Goal: Information Seeking & Learning: Learn about a topic

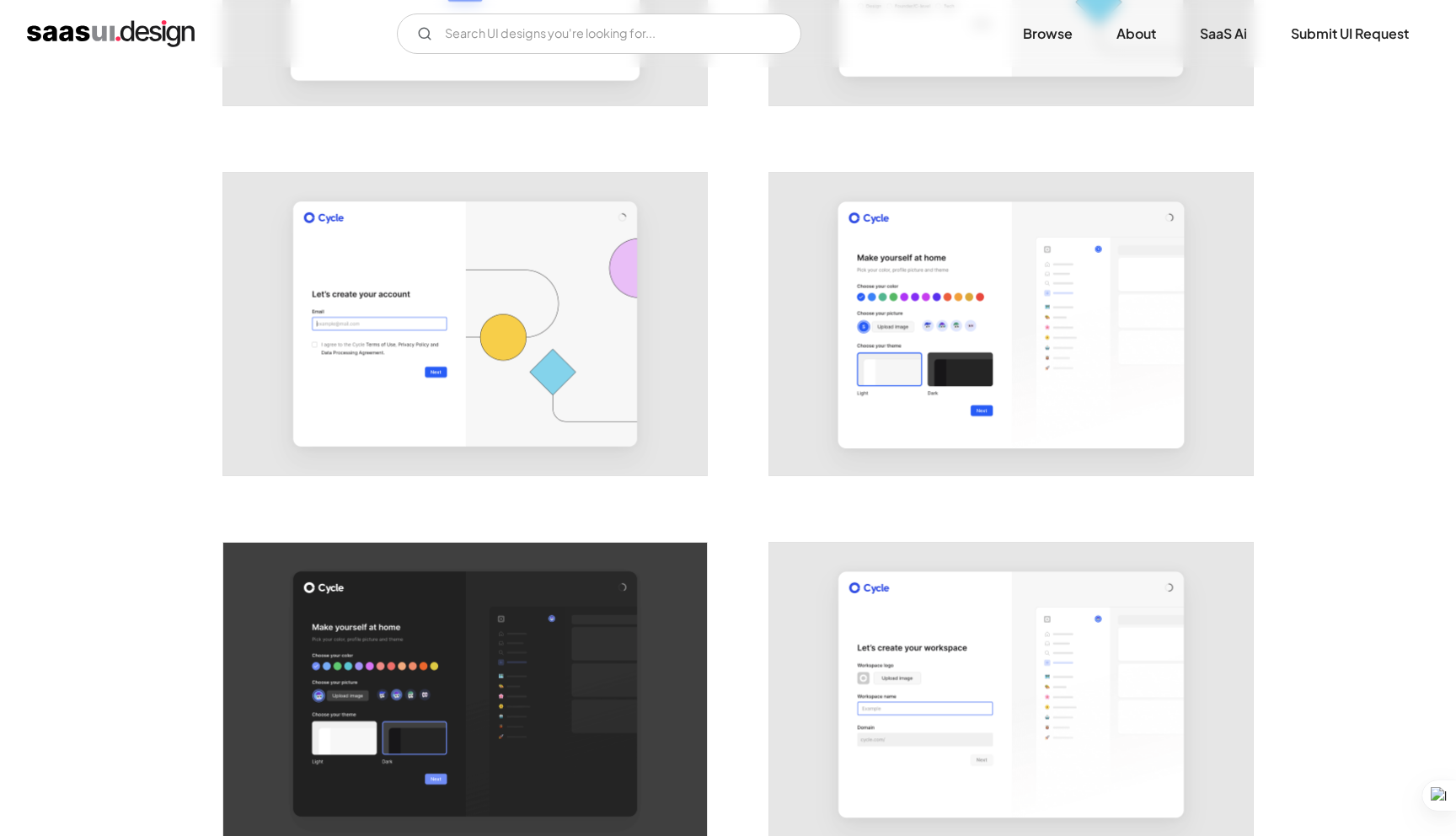
scroll to position [58, 0]
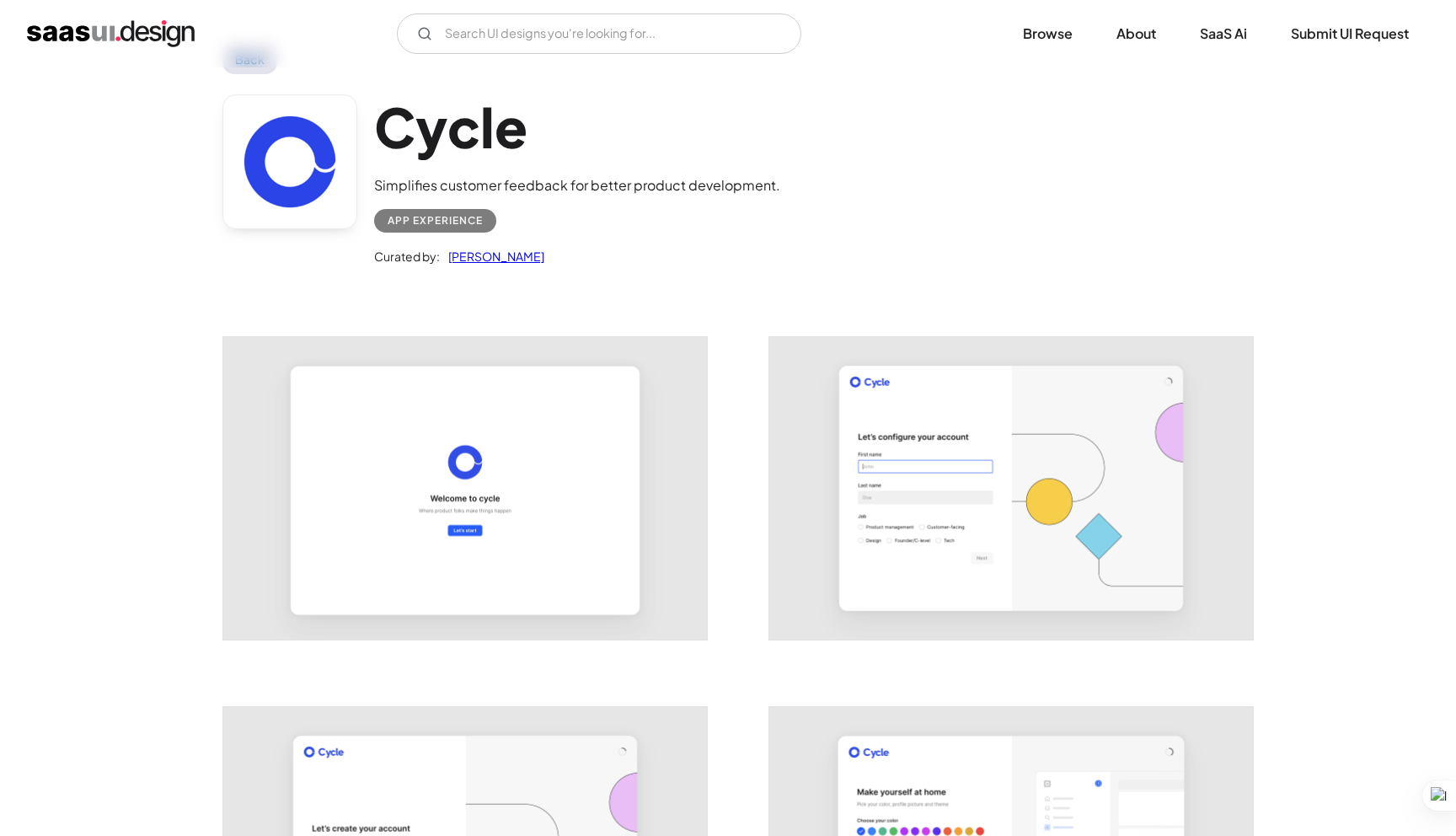
click at [107, 30] on img "home" at bounding box center [111, 34] width 168 height 27
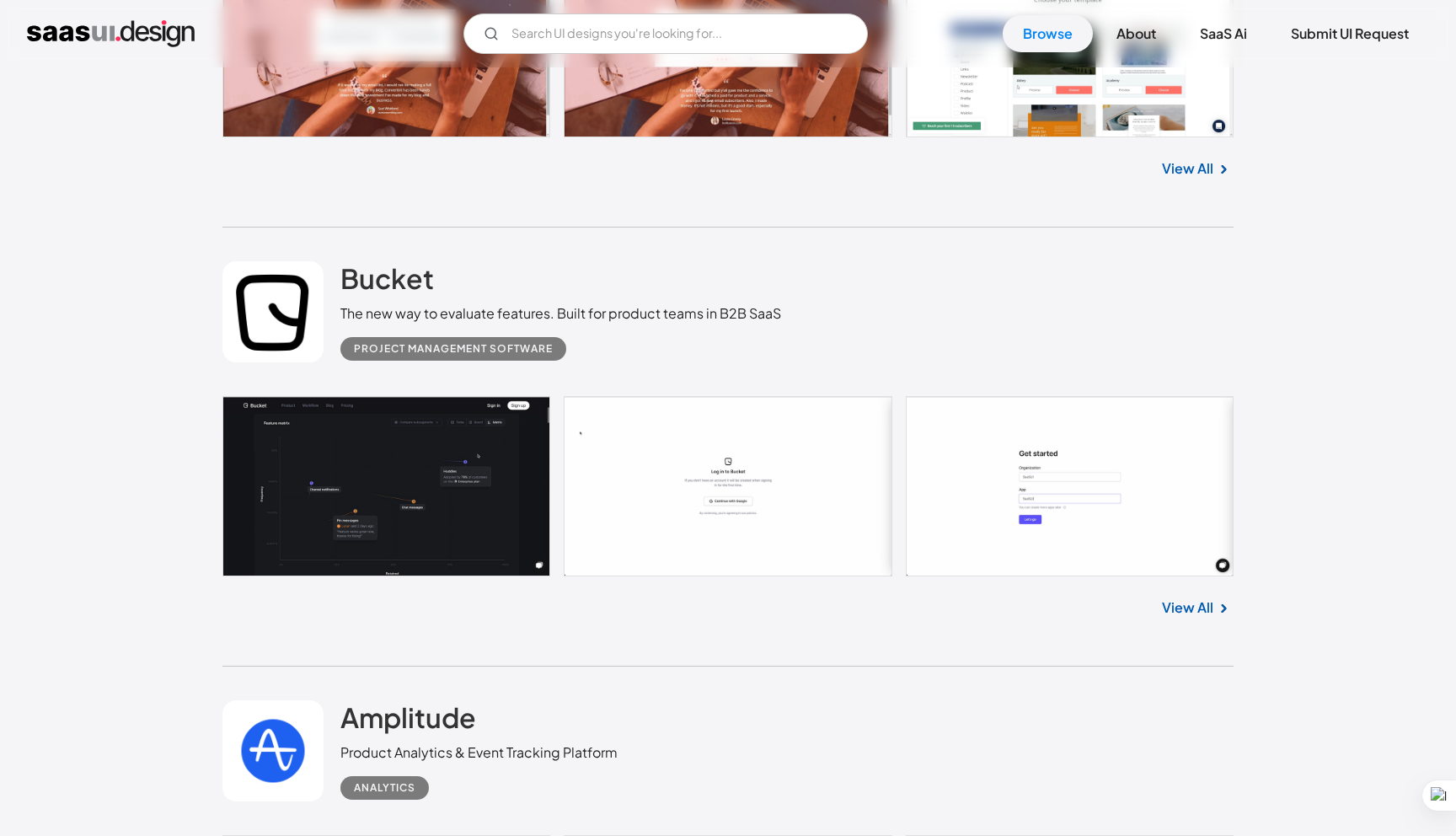
scroll to position [3059, 0]
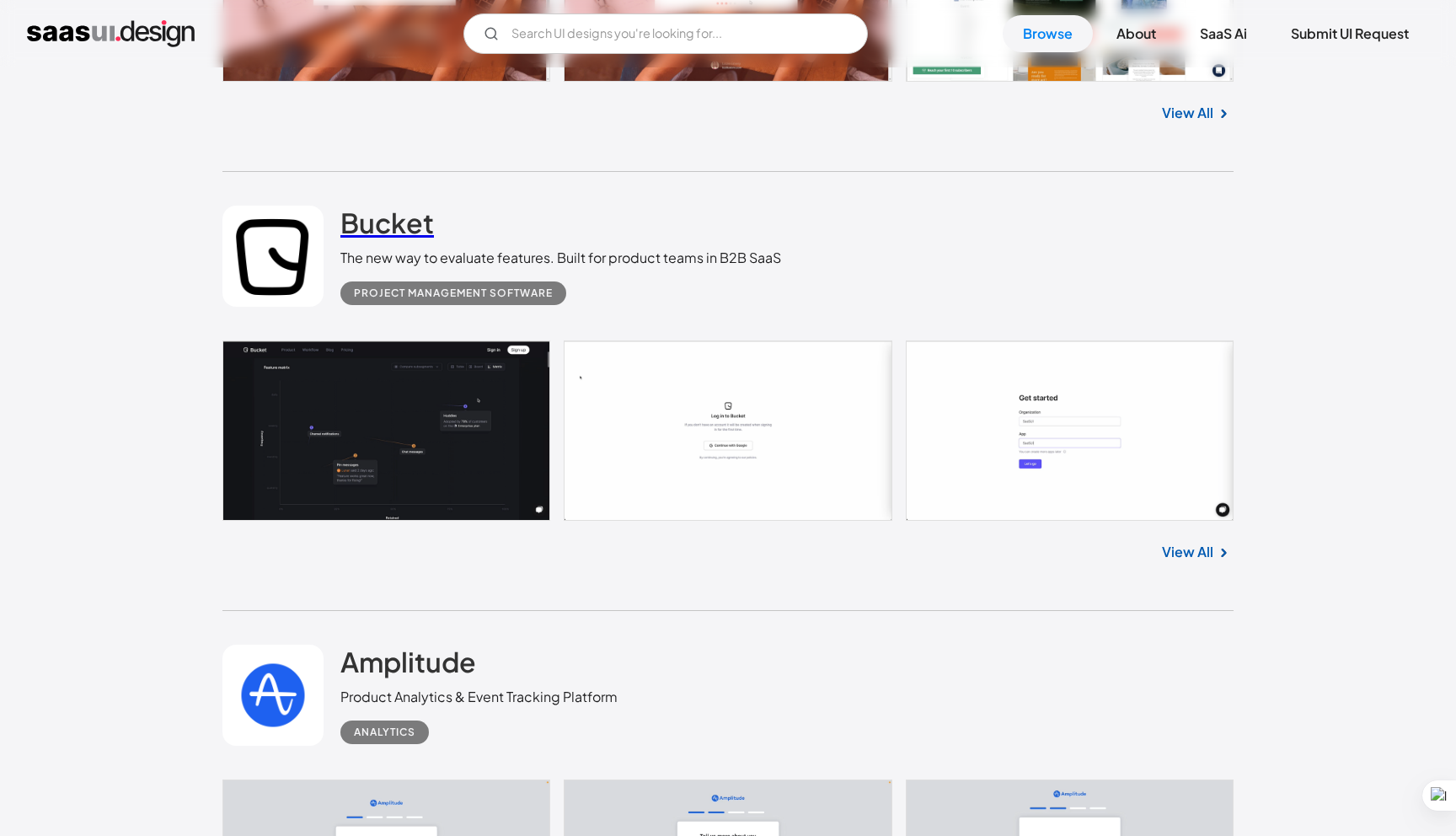
click at [408, 231] on h2 "Bucket" at bounding box center [387, 222] width 94 height 34
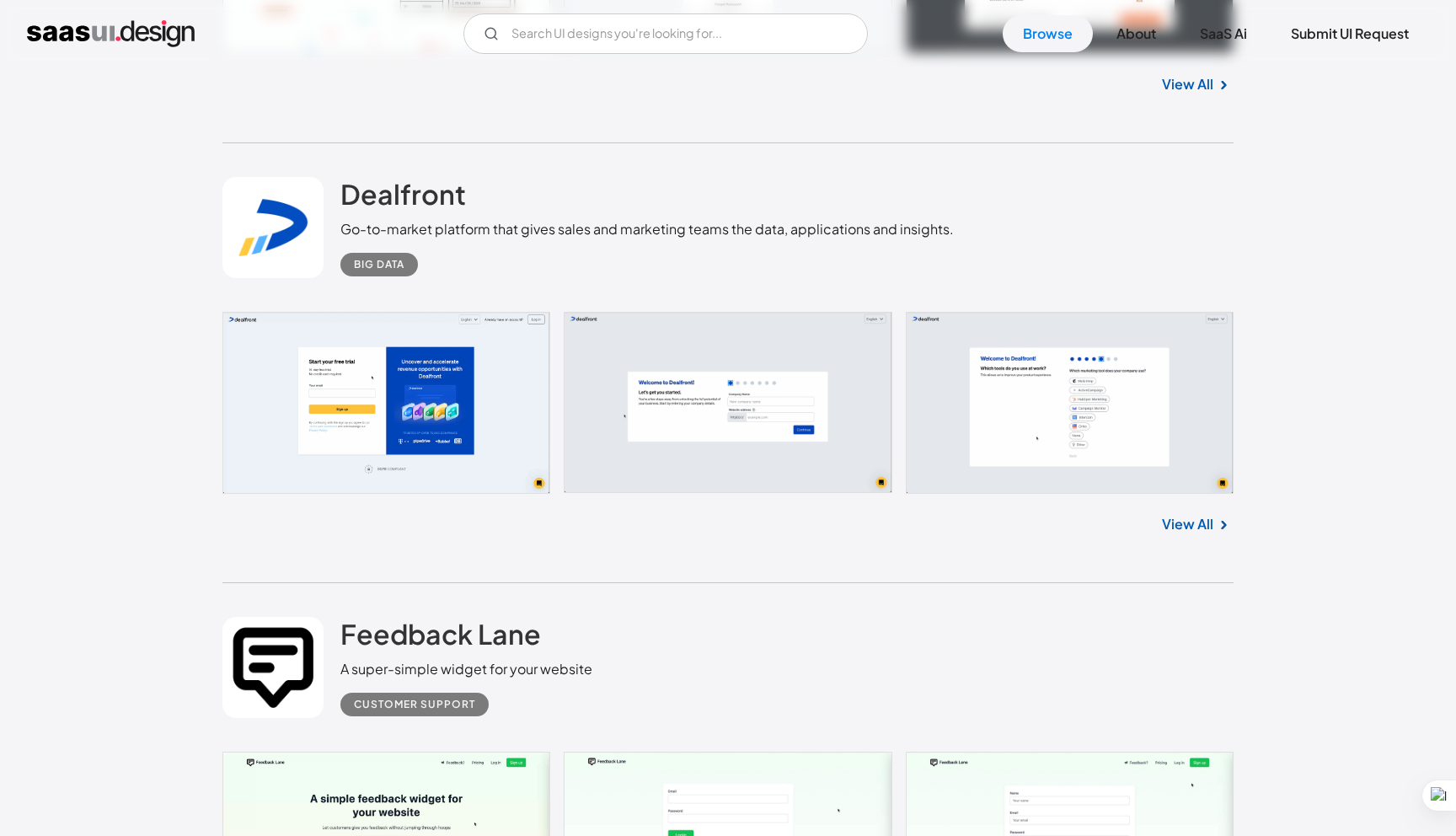
scroll to position [10688, 0]
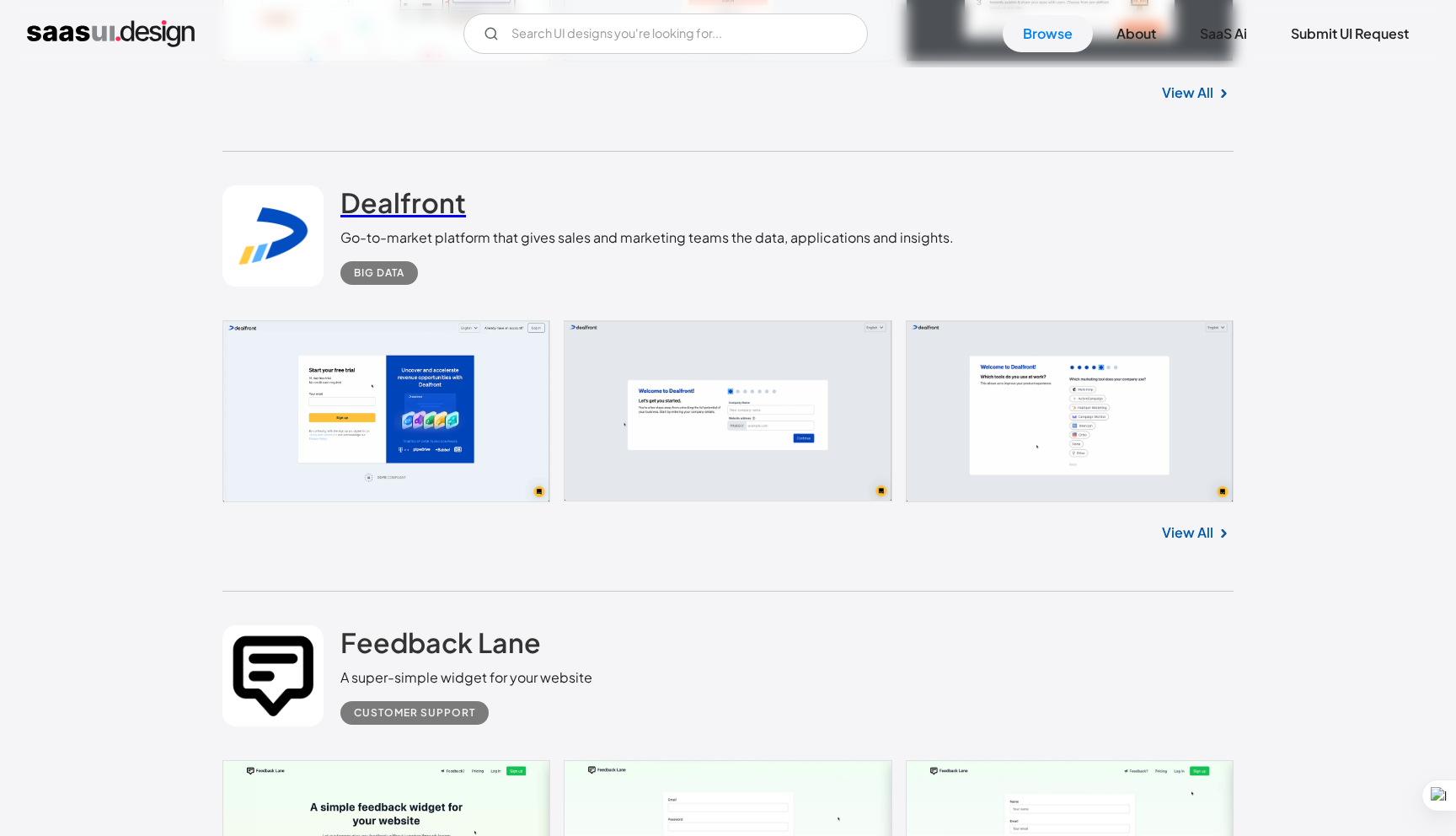
click at [437, 207] on h2 "Dealfront" at bounding box center [403, 203] width 126 height 34
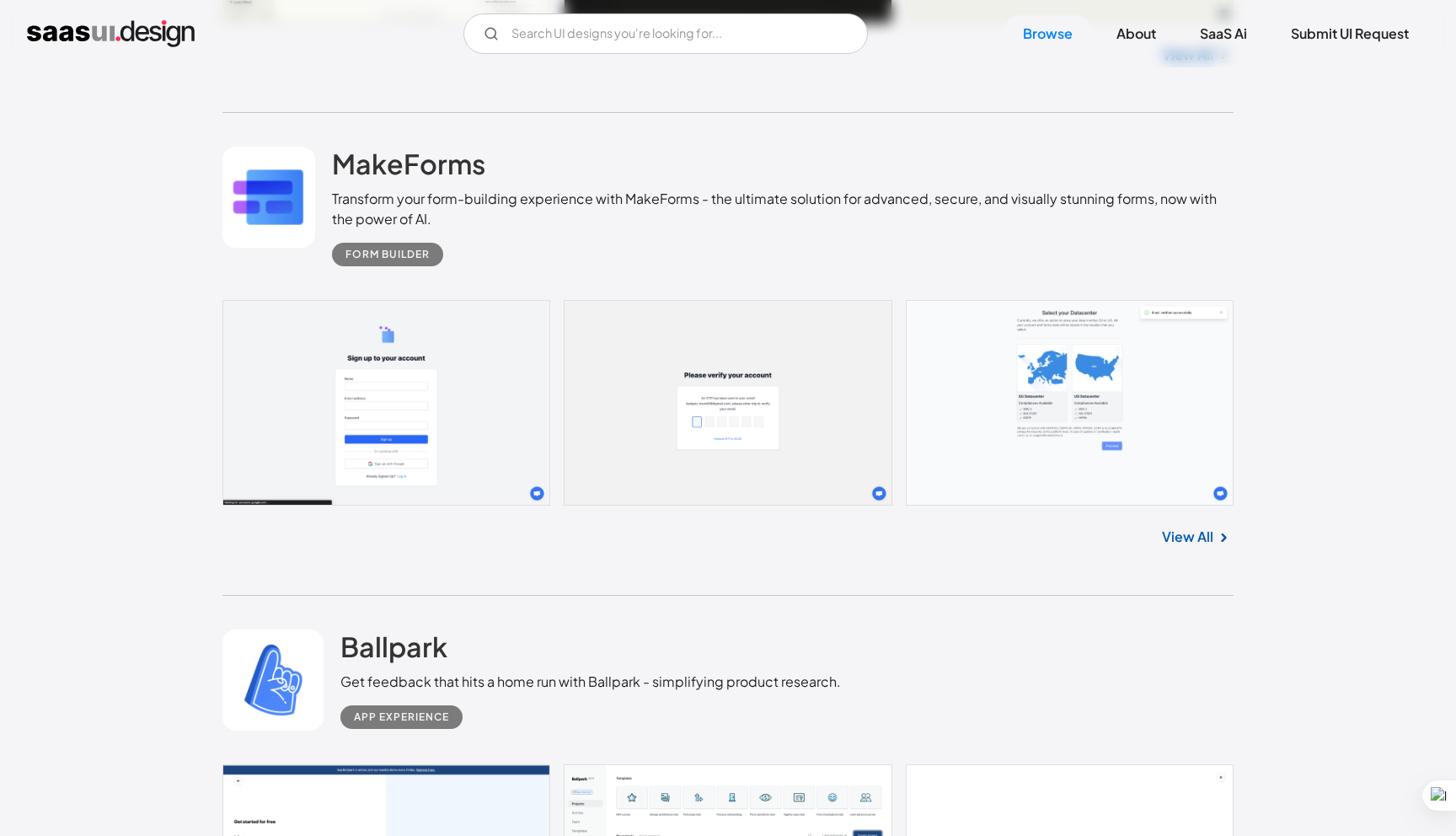
scroll to position [14409, 0]
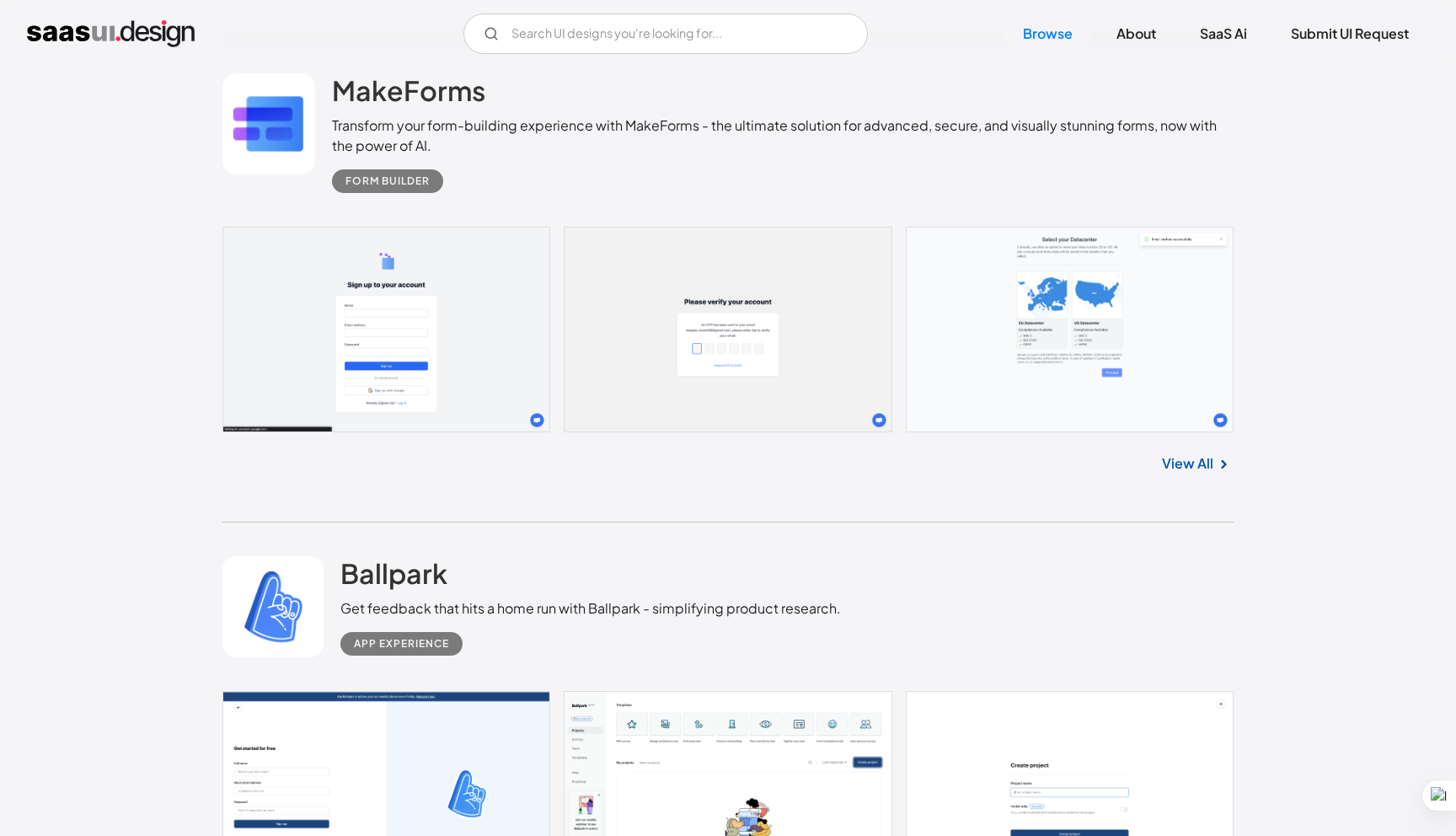
click at [1179, 473] on link "View All" at bounding box center [1187, 463] width 51 height 20
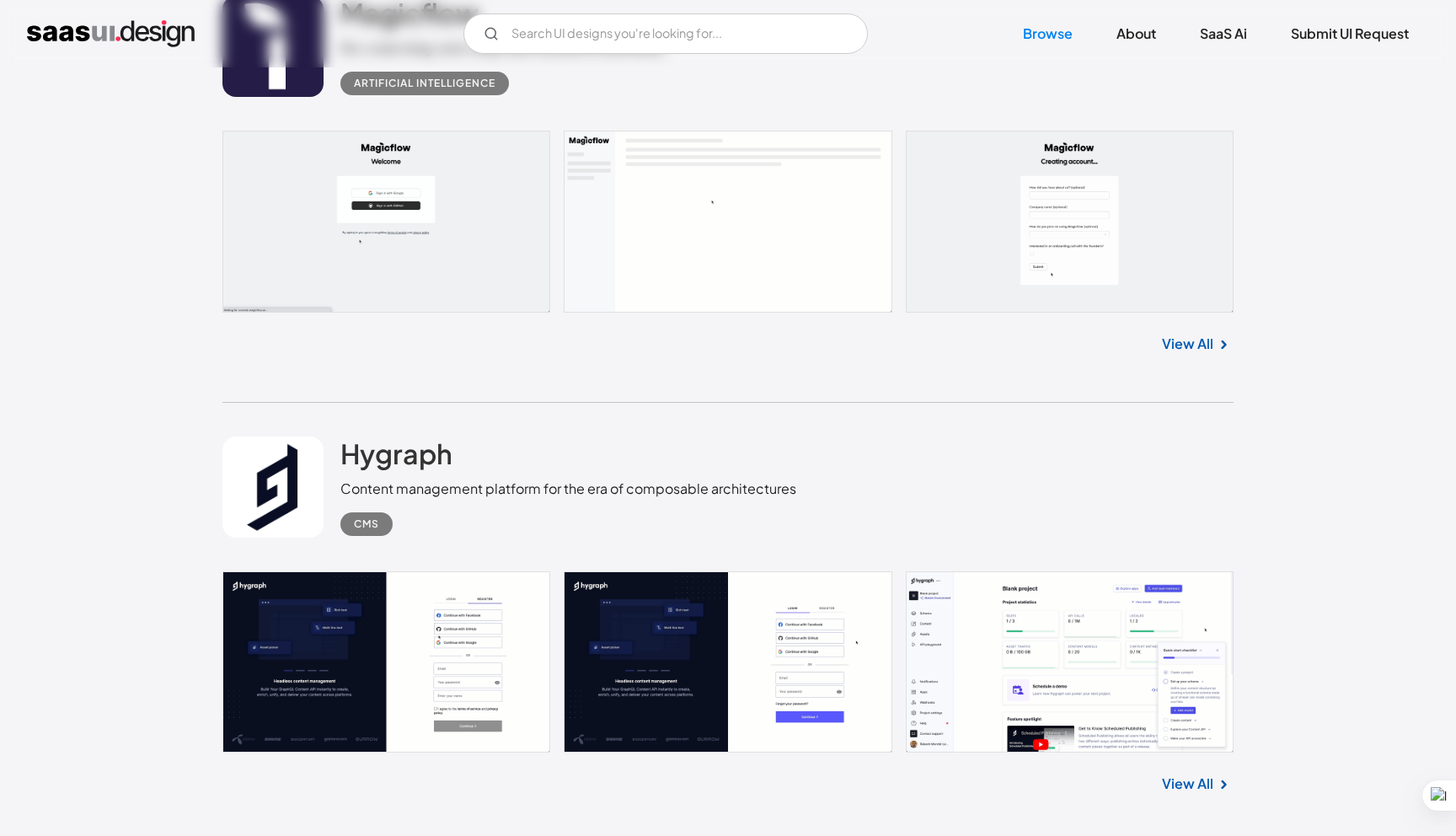
scroll to position [18324, 0]
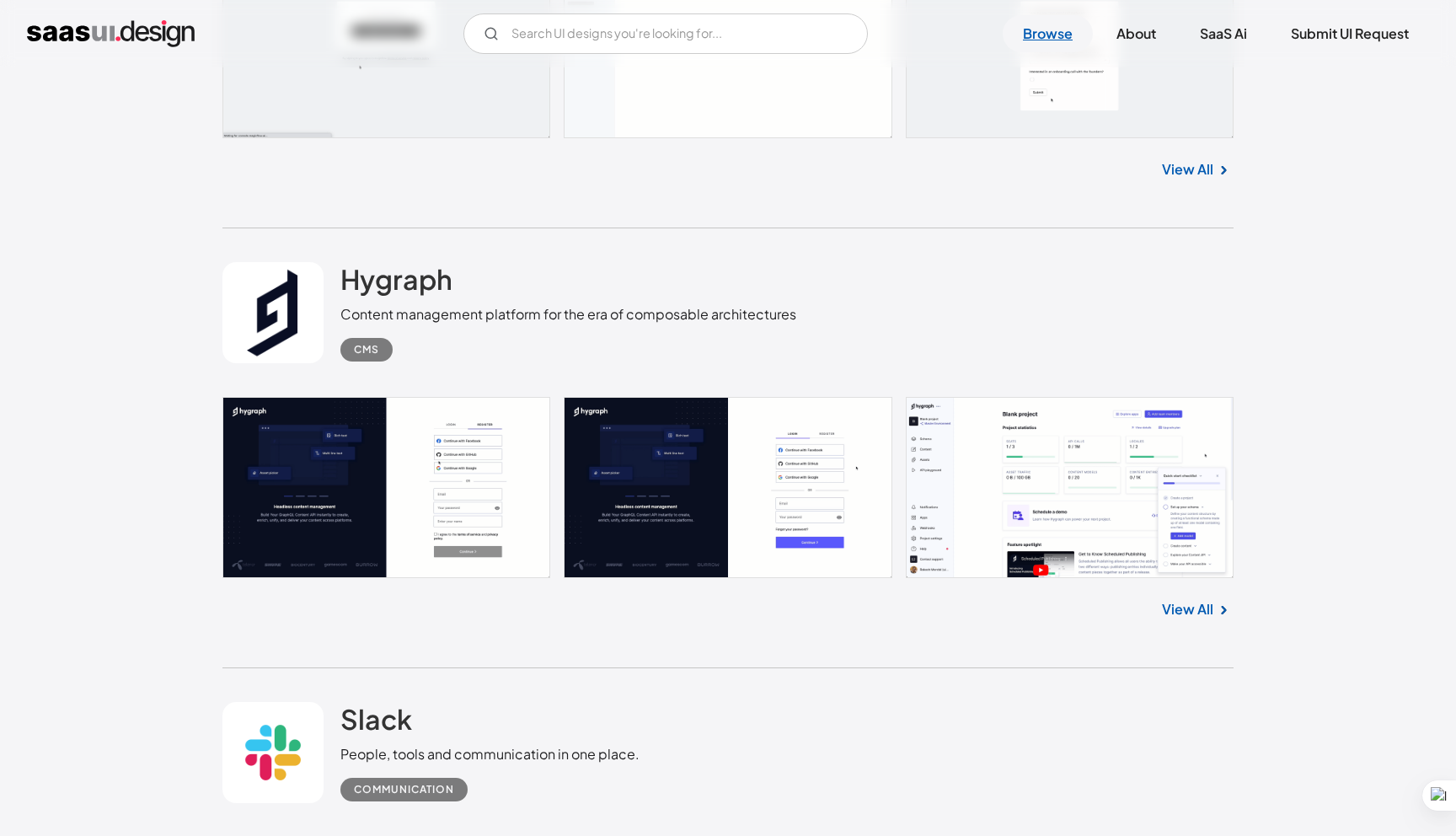
click at [1033, 27] on link "Browse" at bounding box center [1047, 34] width 90 height 37
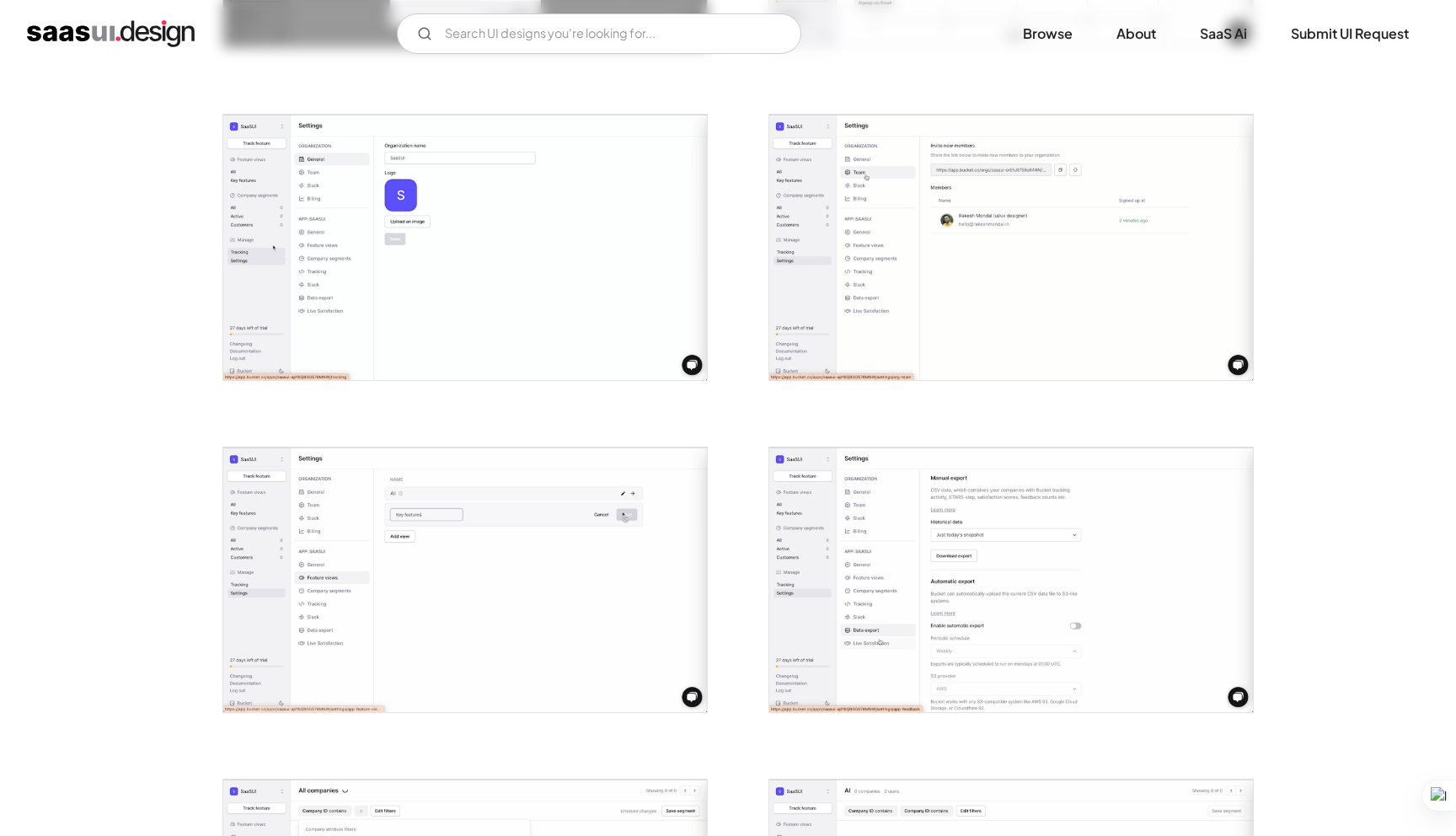
scroll to position [1970, 0]
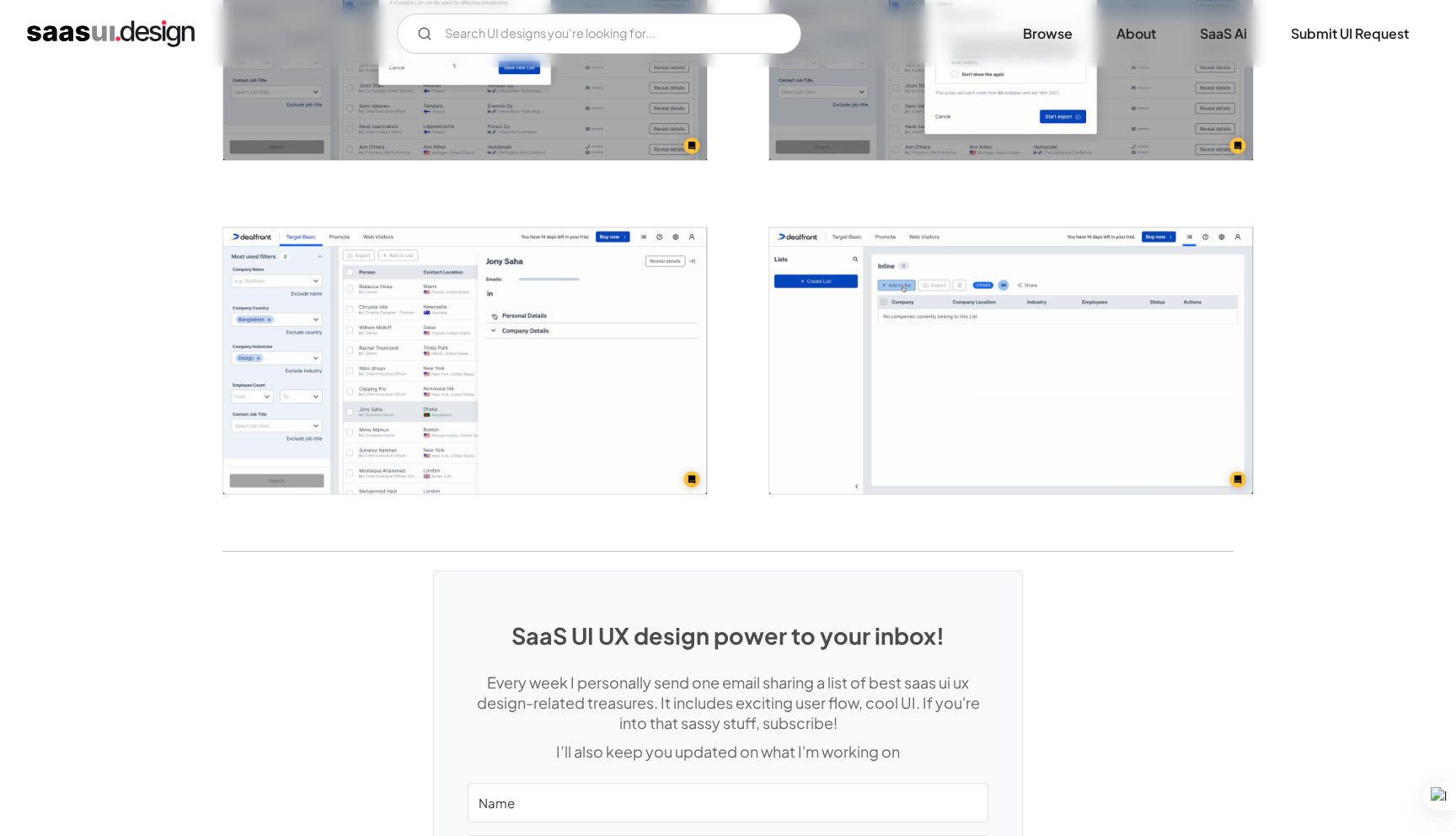
scroll to position [4111, 0]
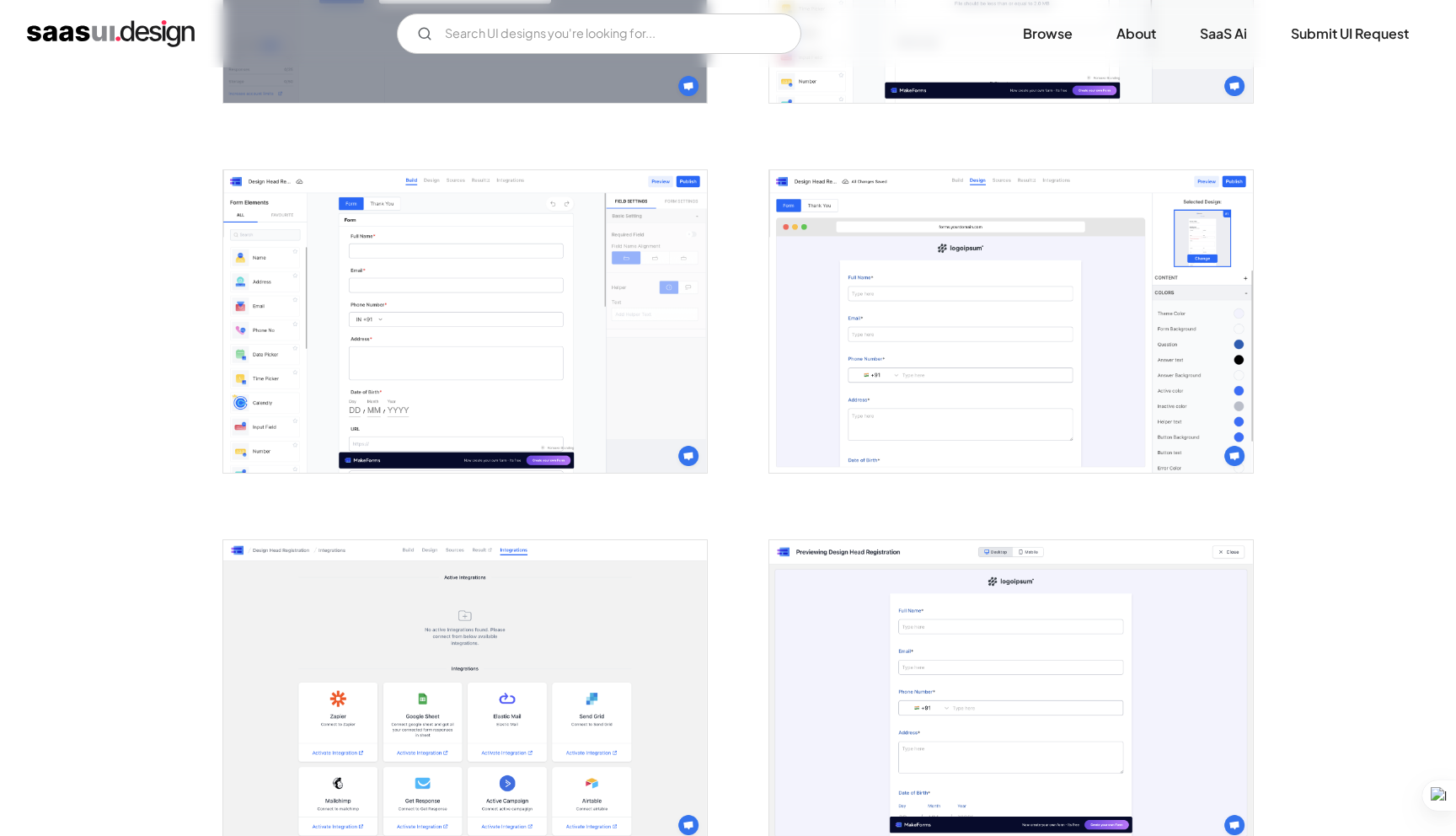
scroll to position [2109, 0]
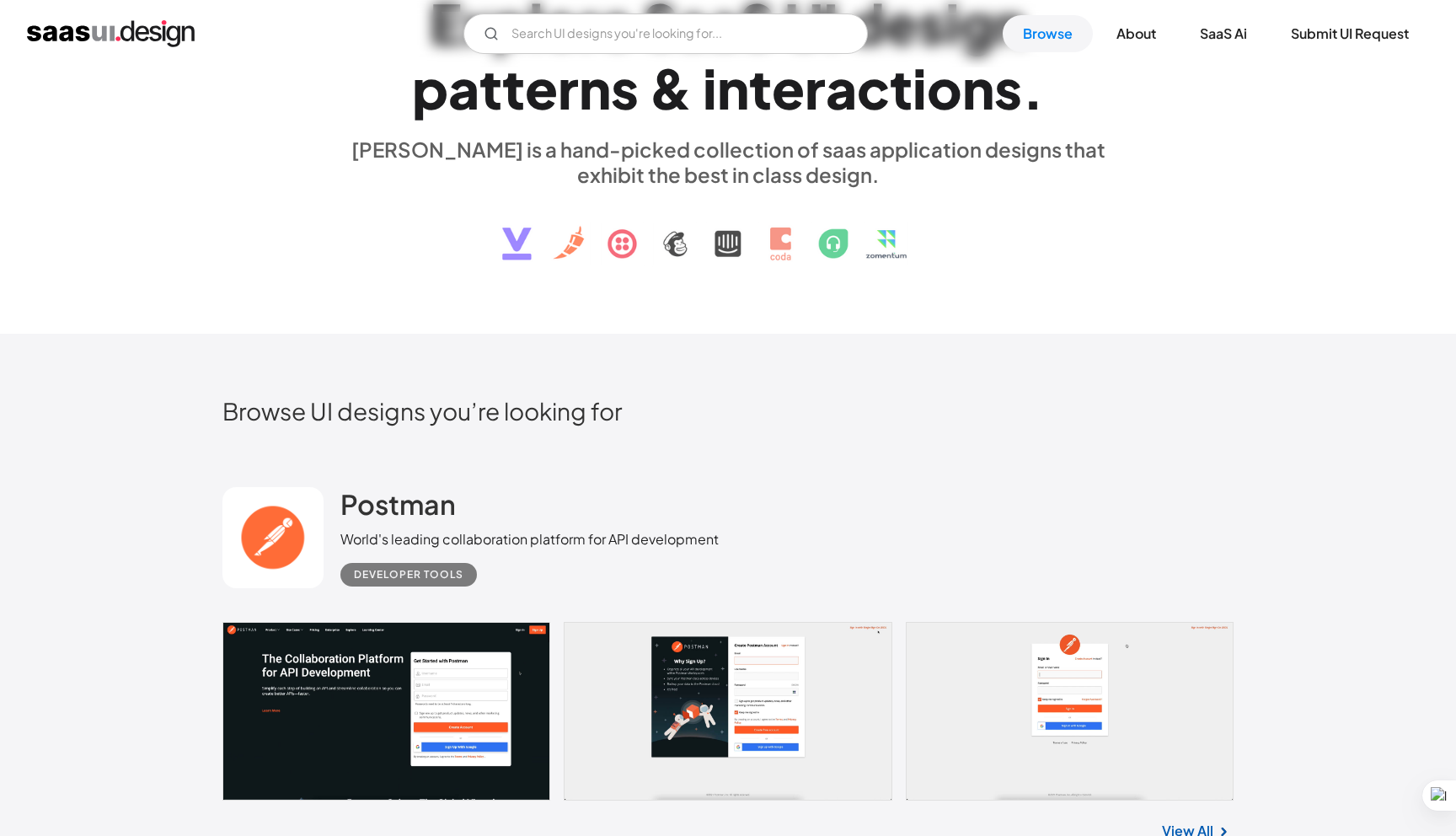
scroll to position [134, 0]
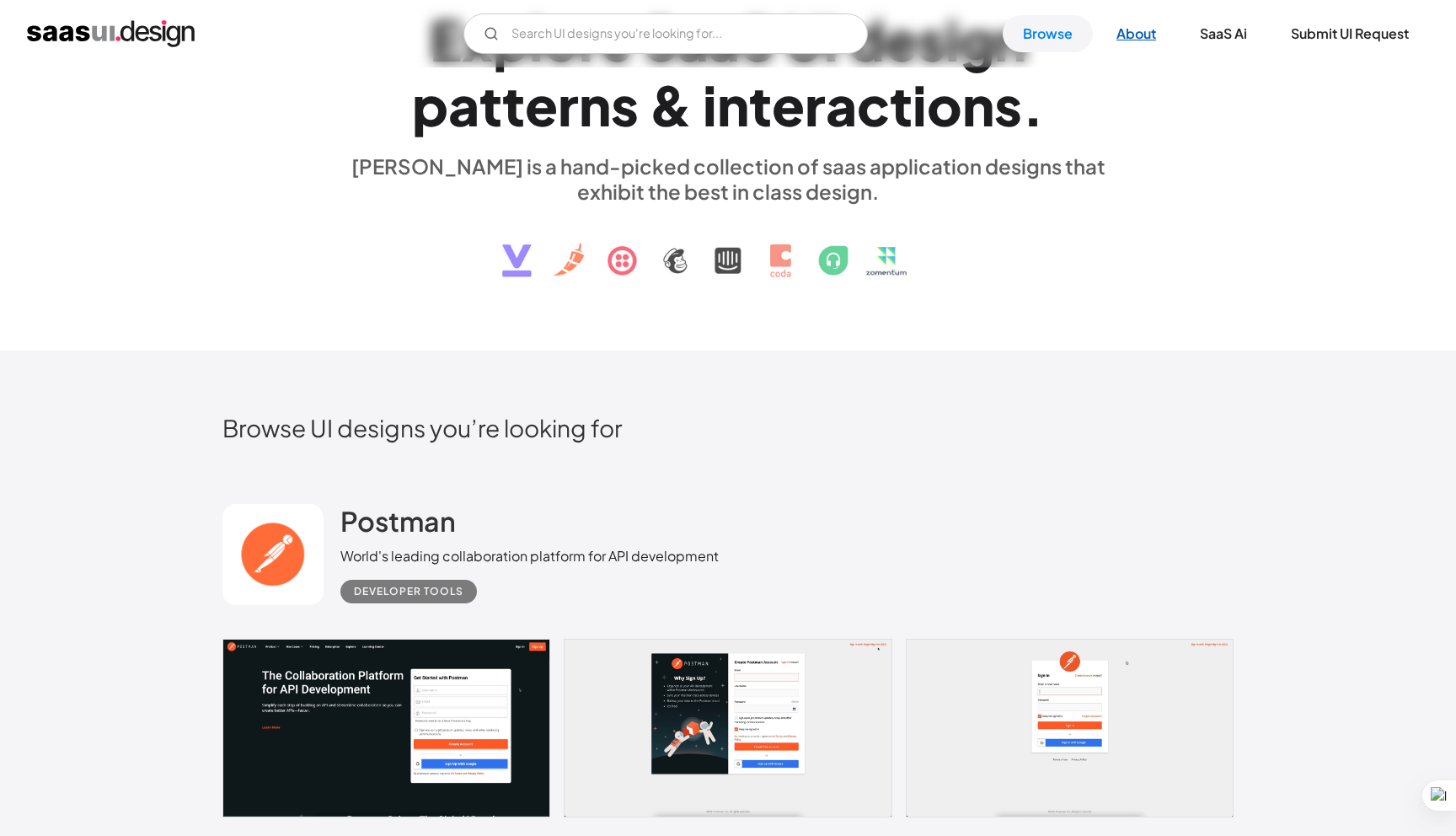
click at [1138, 32] on link "About" at bounding box center [1136, 34] width 80 height 37
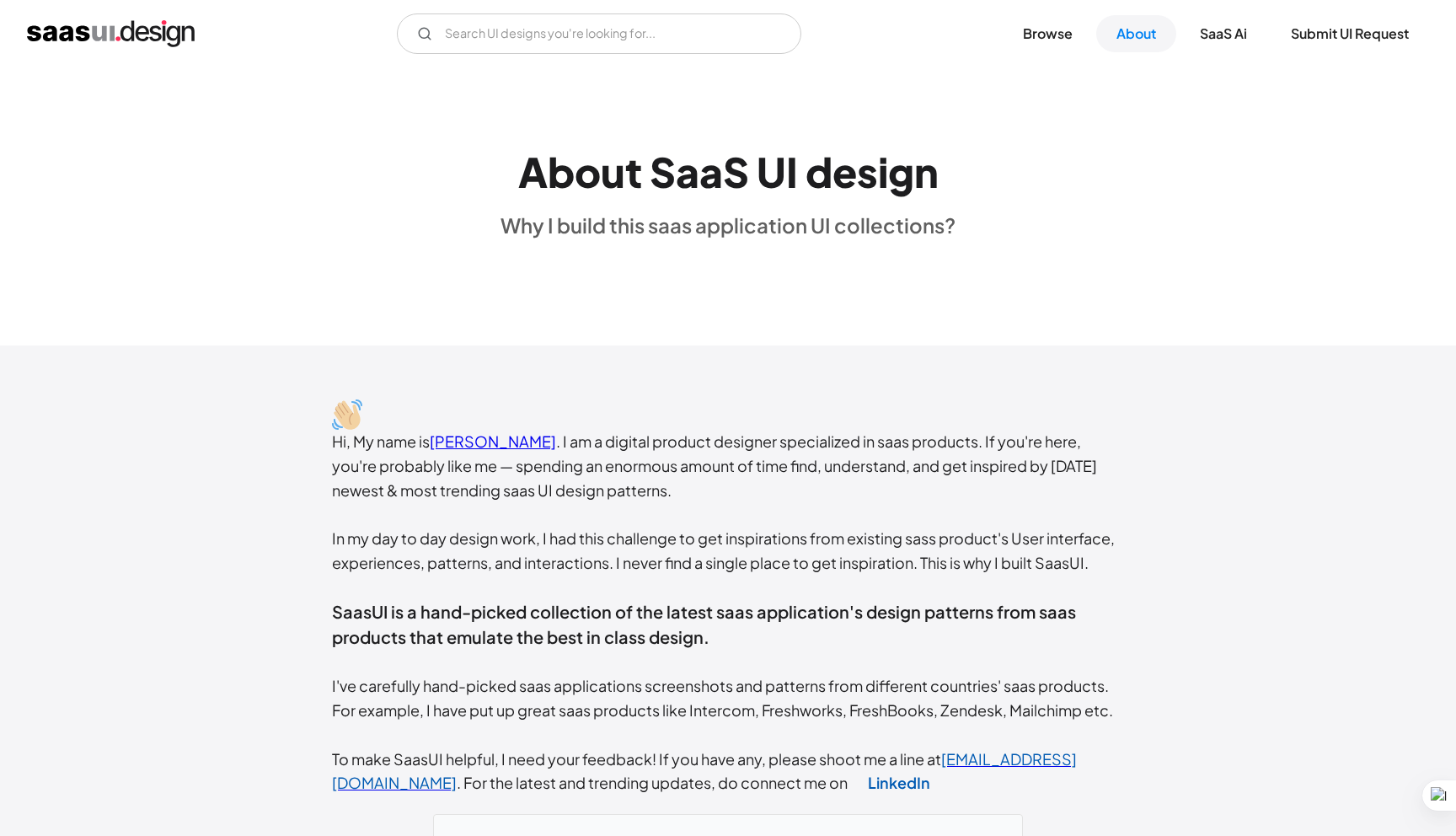
scroll to position [54, 0]
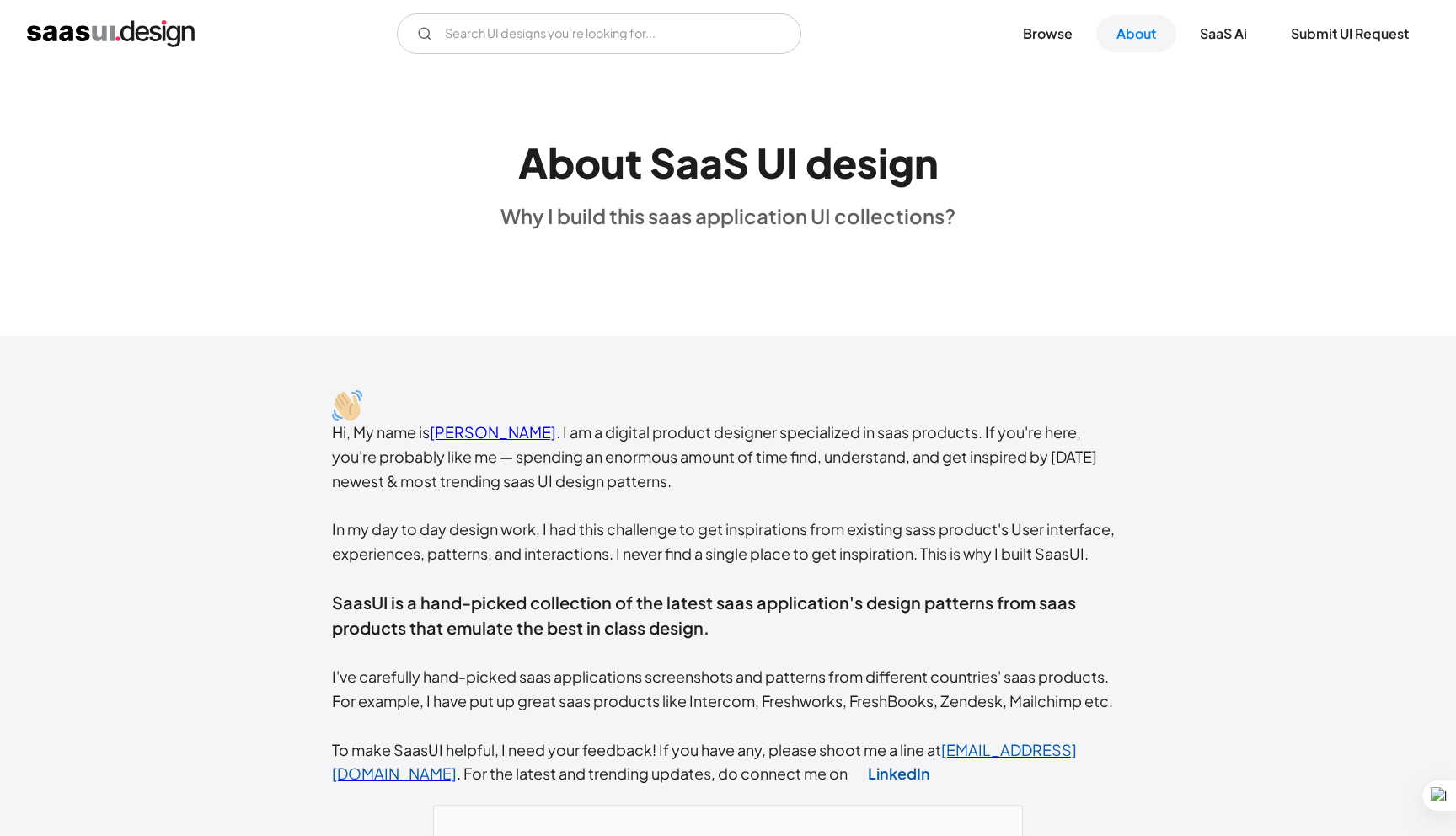
click at [1215, 13] on div "V7 Labs Gen AI Application Design Best-in-class data labeling tool. GenAI Close…" at bounding box center [727, 34] width 1402 height 41
click at [1212, 28] on link "SaaS Ai" at bounding box center [1222, 34] width 88 height 37
click at [1332, 34] on link "Submit UI Request" at bounding box center [1349, 34] width 158 height 37
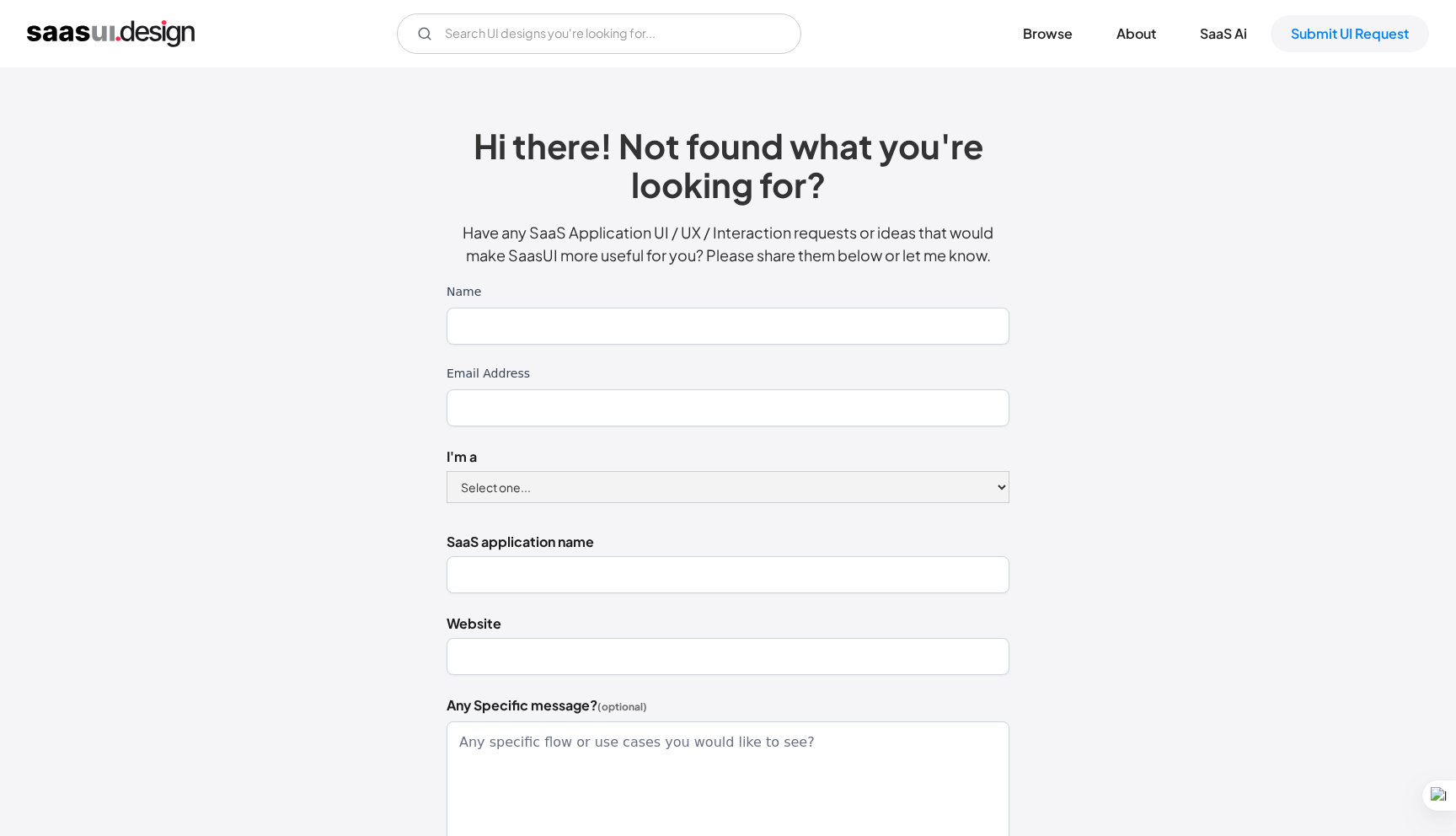
click at [159, 27] on img "home" at bounding box center [111, 34] width 168 height 27
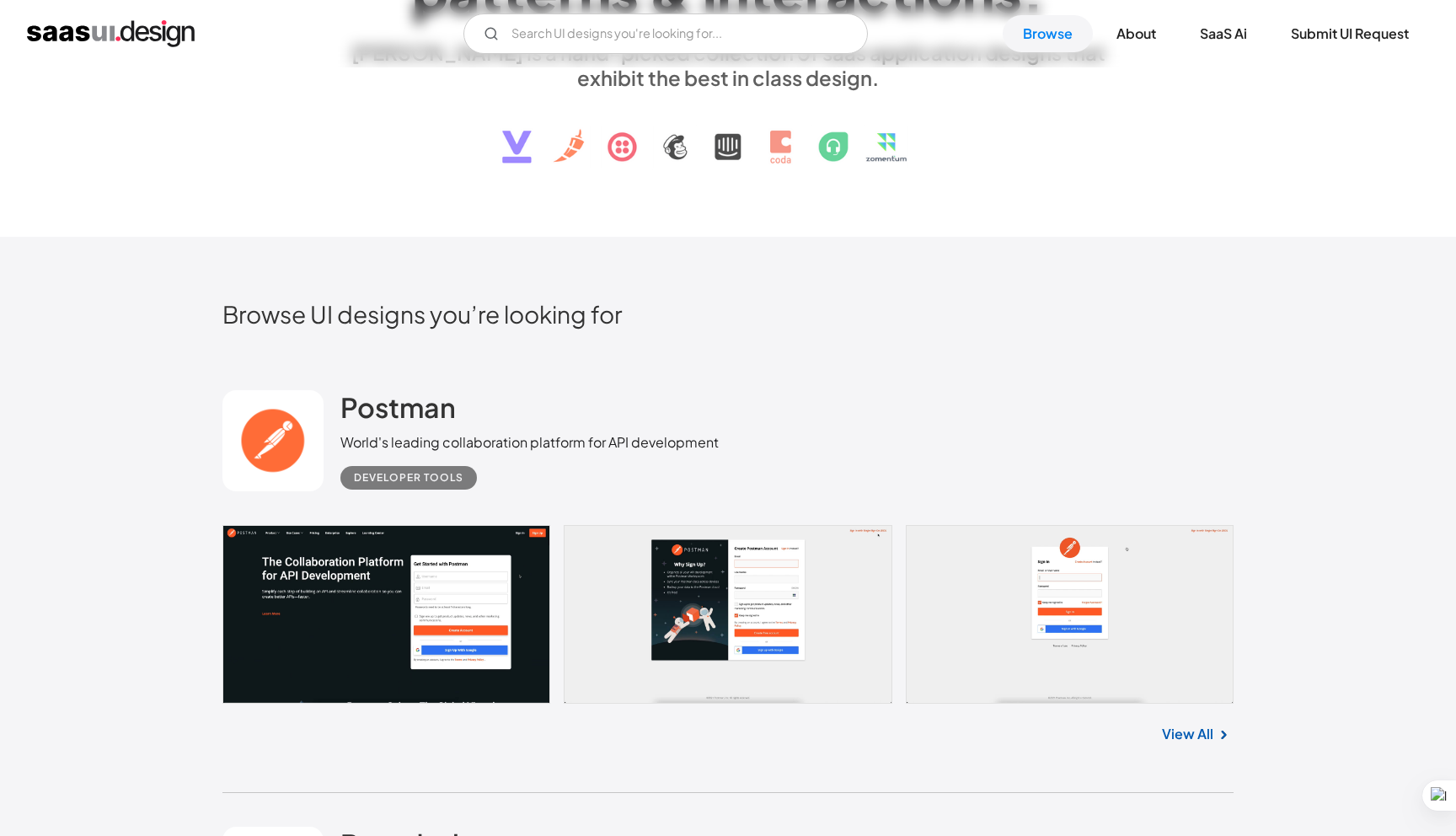
scroll to position [255, 0]
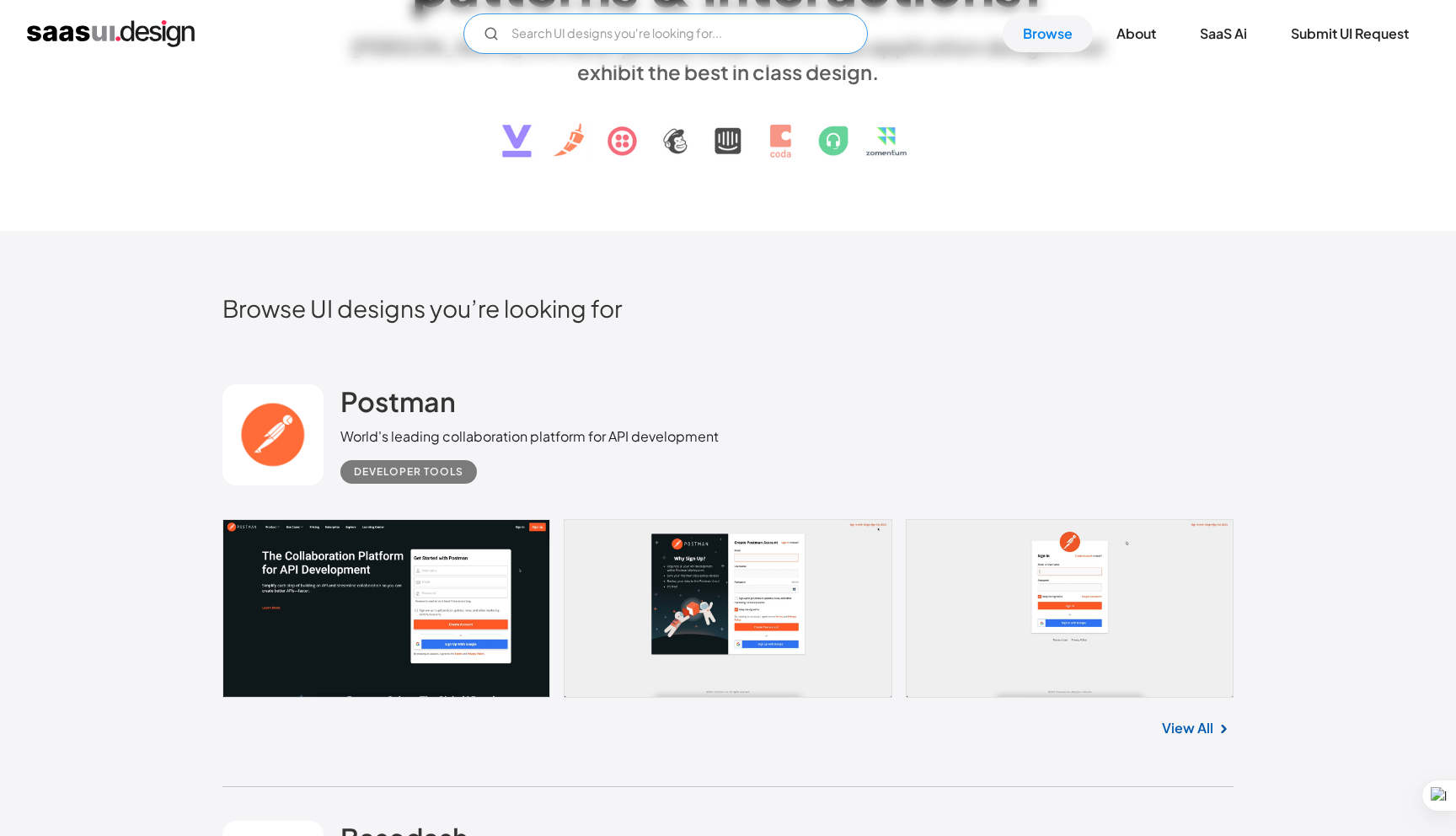
click at [712, 26] on input "Email Form" at bounding box center [665, 34] width 404 height 41
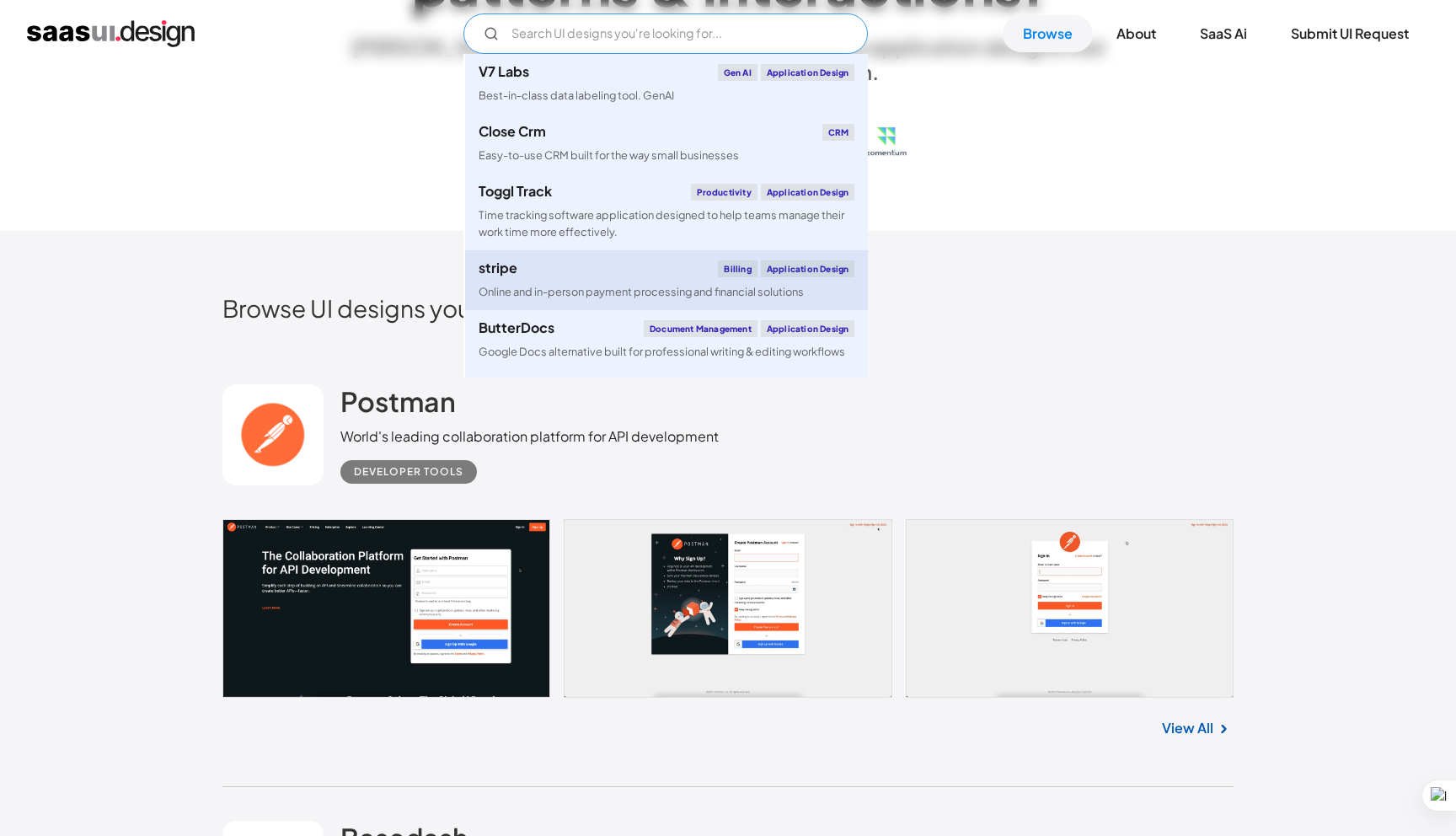
click at [608, 265] on div "stripe Billing Application Design" at bounding box center [666, 268] width 376 height 17
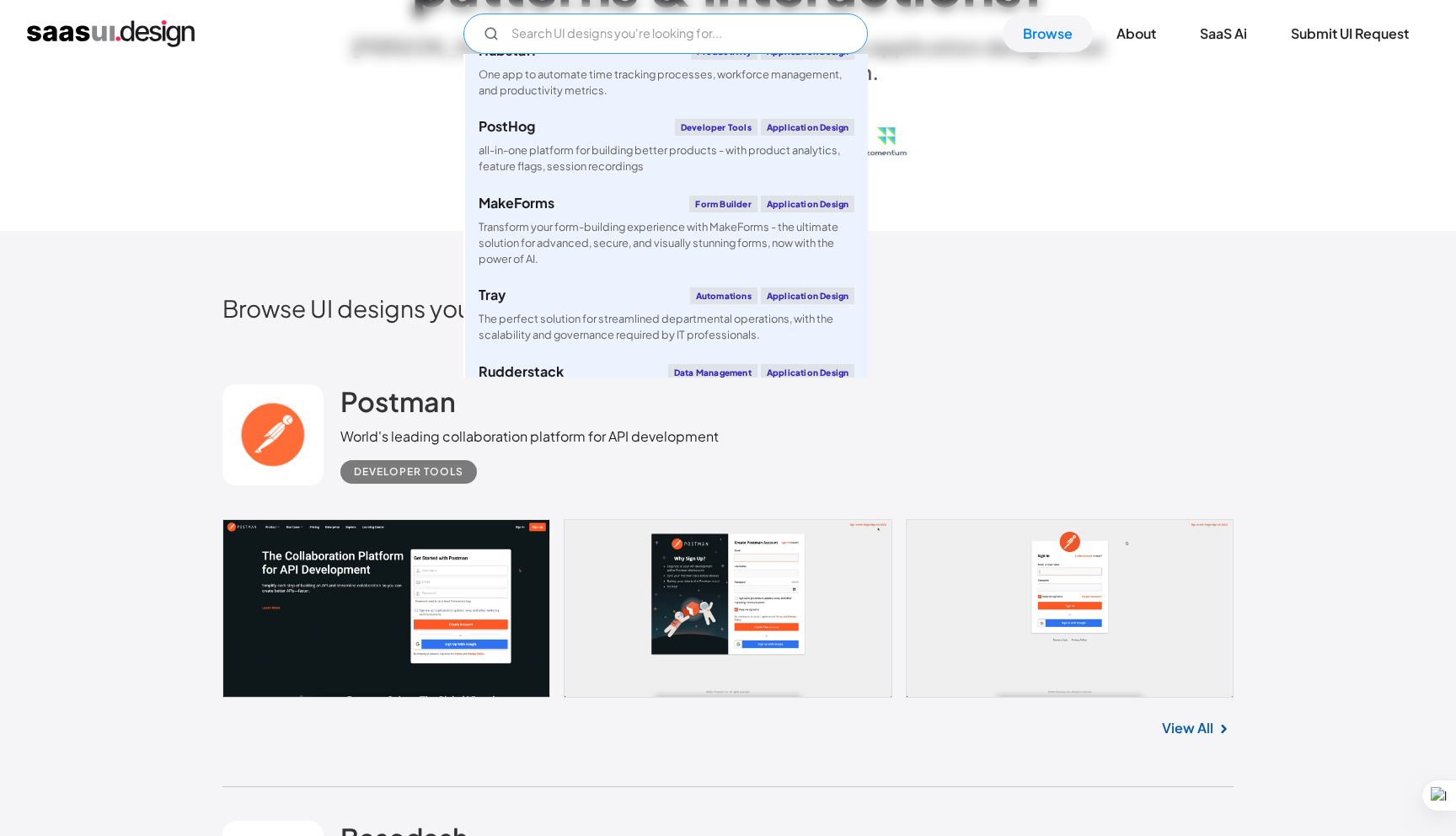
scroll to position [1130, 0]
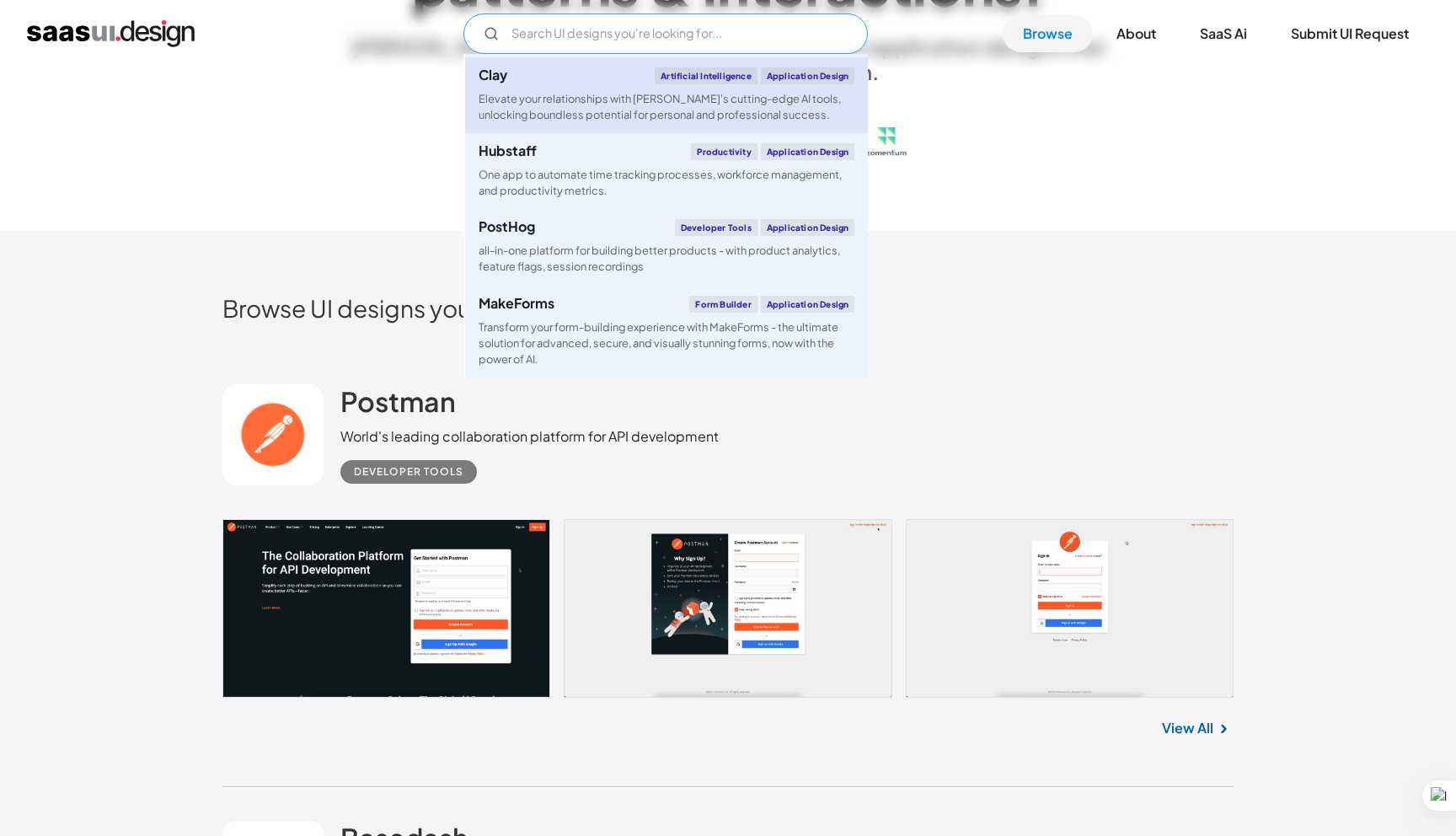
click at [552, 96] on div "Elevate your relationships with [PERSON_NAME]'s cutting-edge AI tools, unlockin…" at bounding box center [666, 107] width 376 height 32
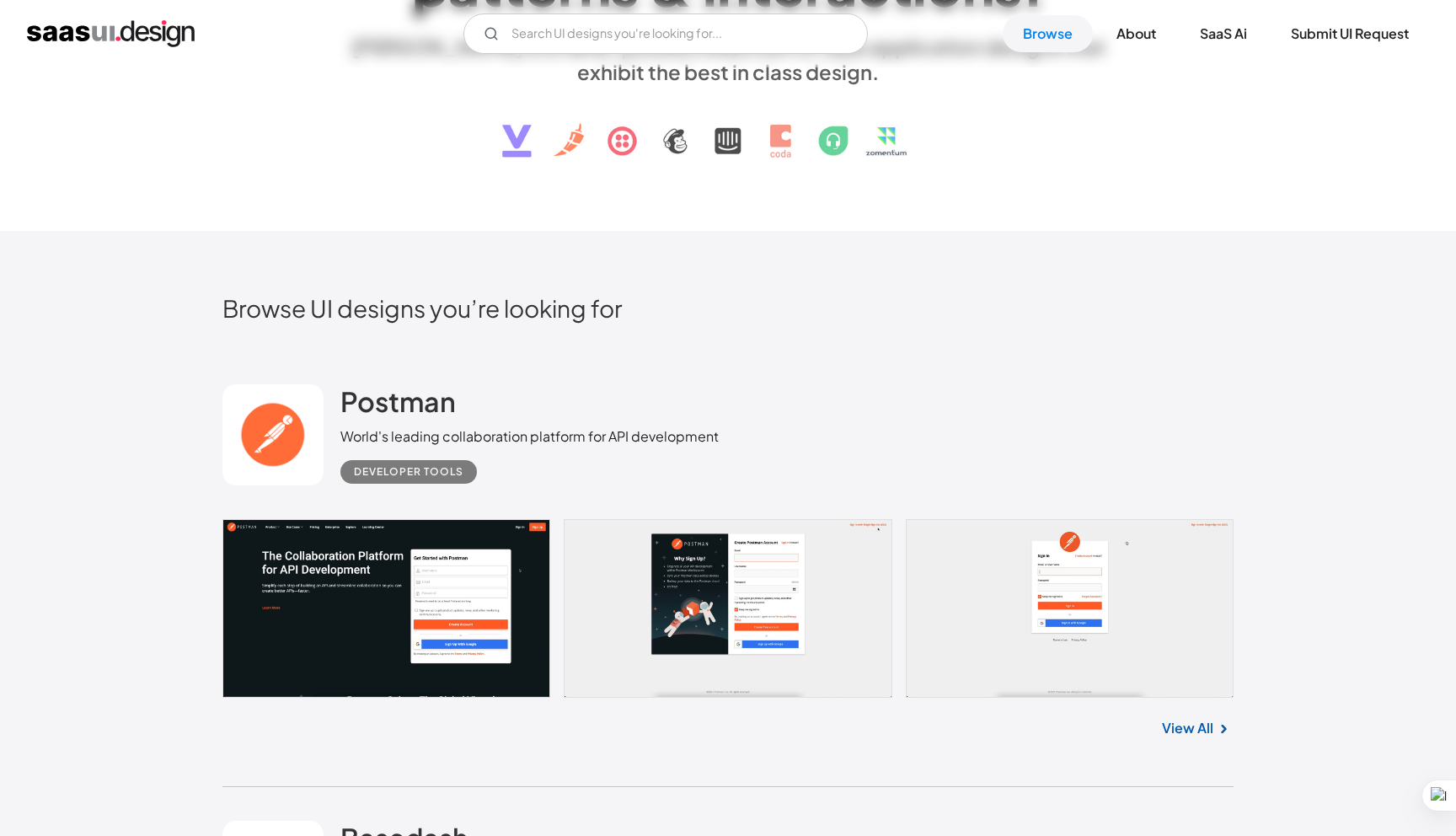
click at [140, 32] on img "home" at bounding box center [111, 34] width 168 height 27
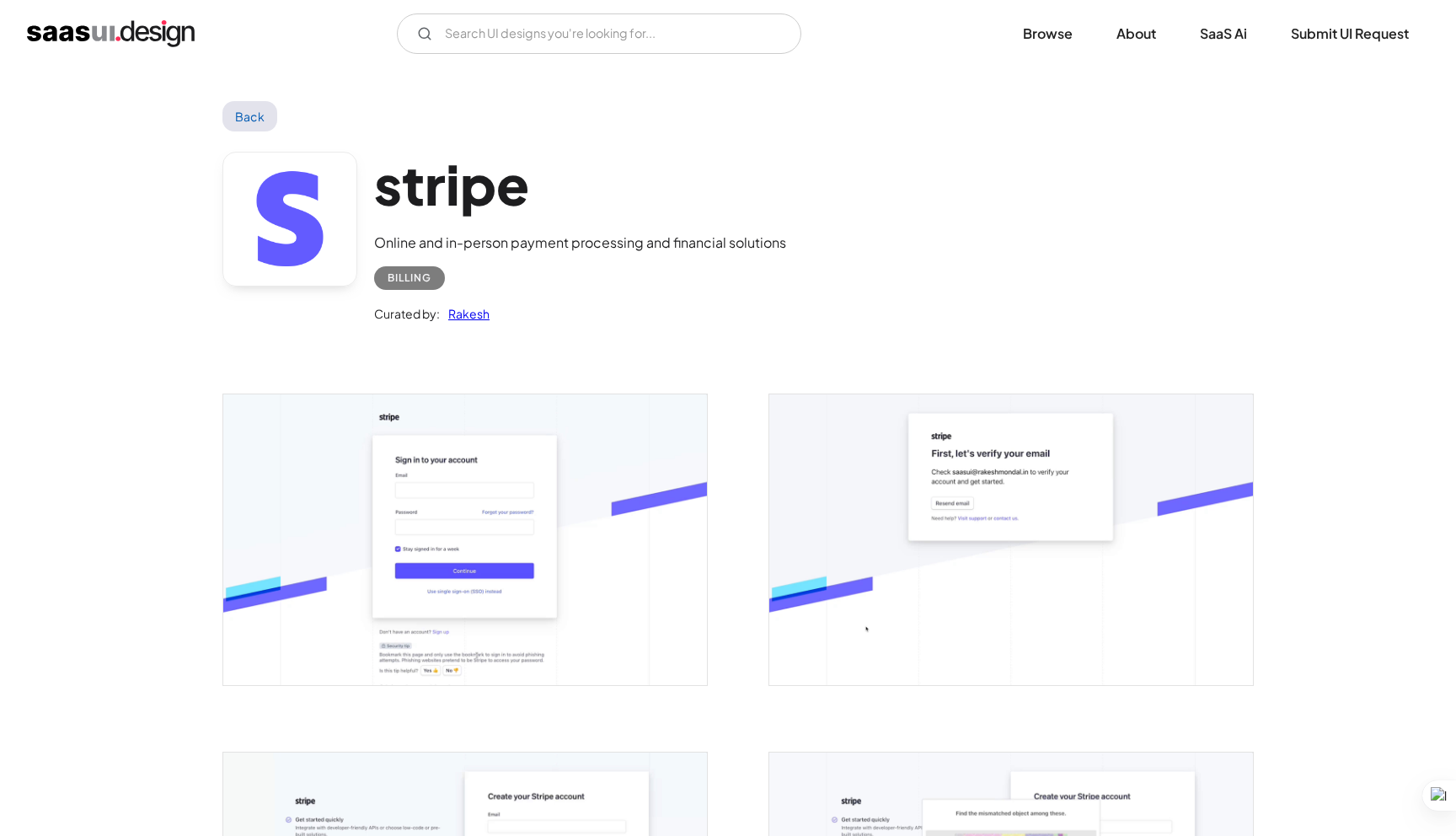
click at [466, 311] on link "Rakesh" at bounding box center [464, 313] width 50 height 20
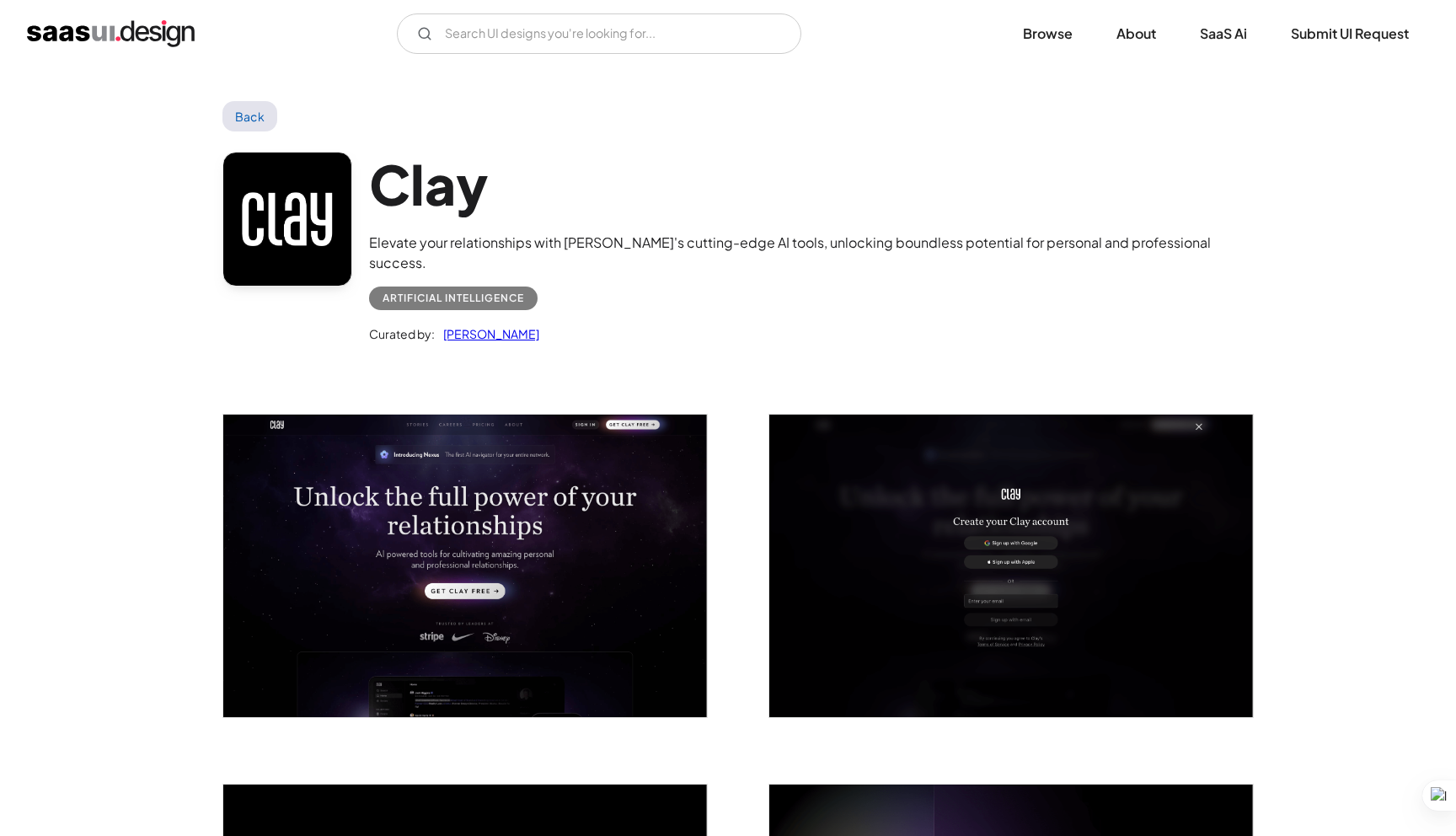
click at [83, 38] on img "home" at bounding box center [111, 34] width 168 height 27
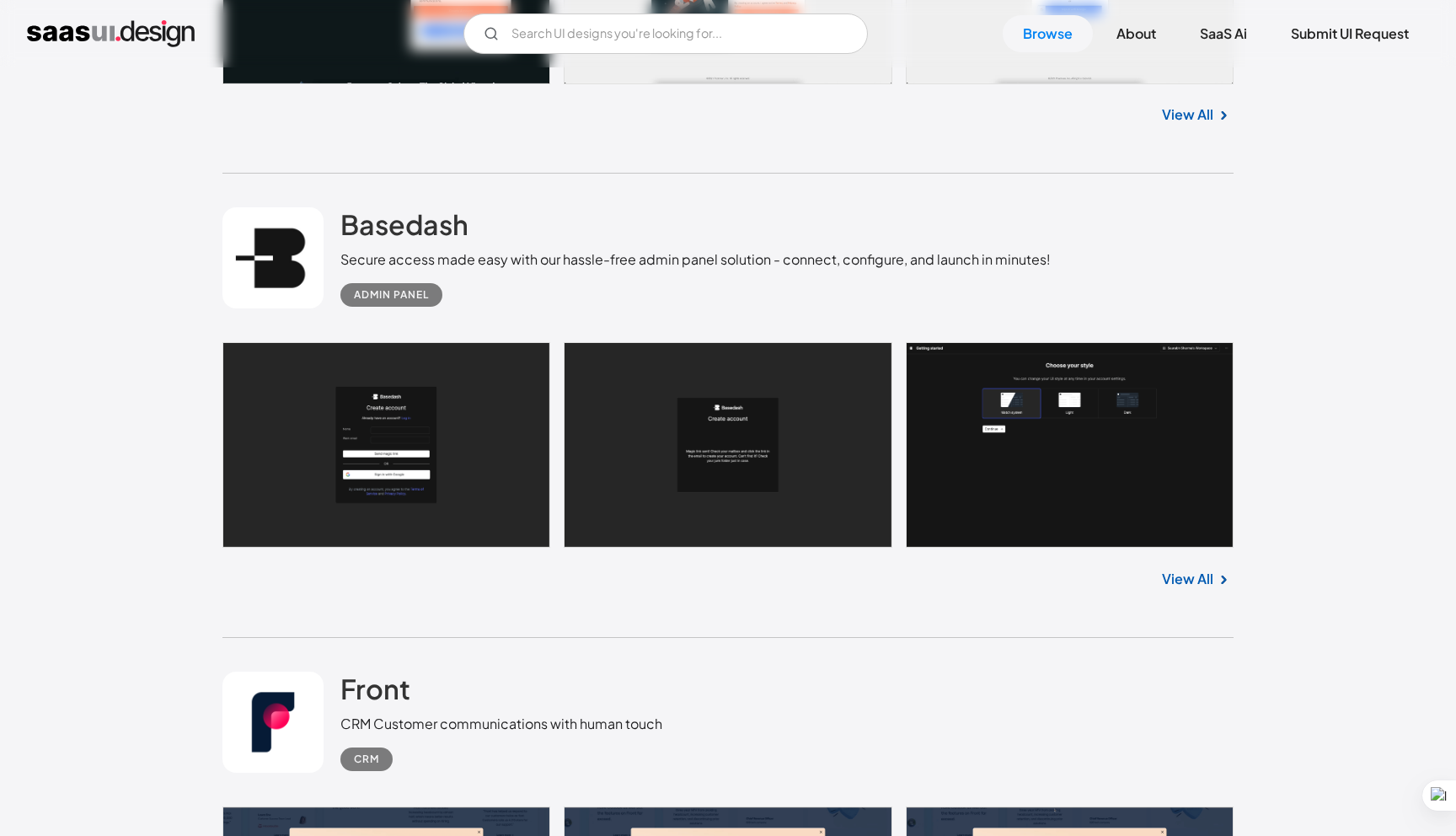
scroll to position [886, 0]
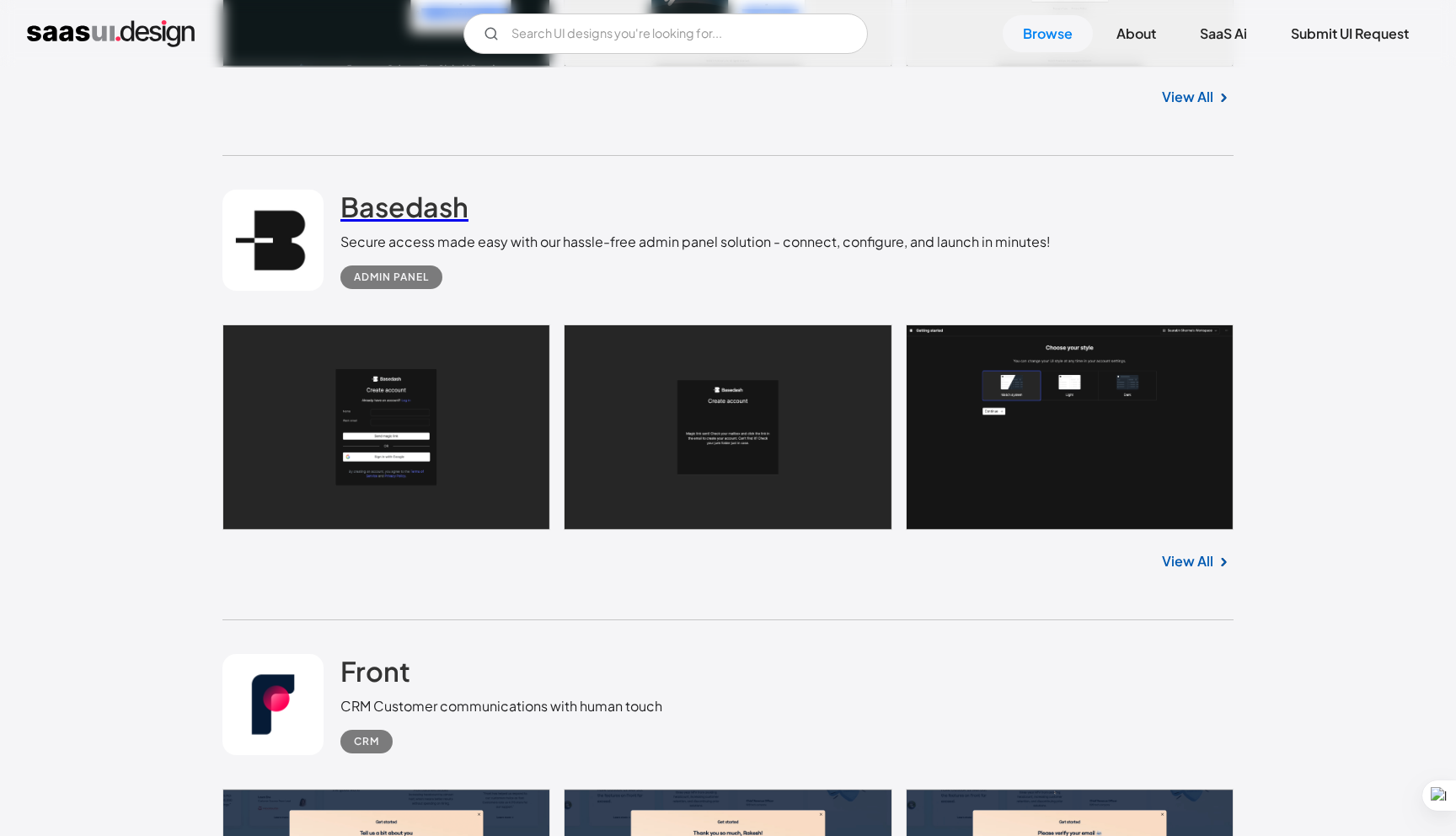
click at [402, 208] on h2 "Basedash" at bounding box center [404, 206] width 128 height 34
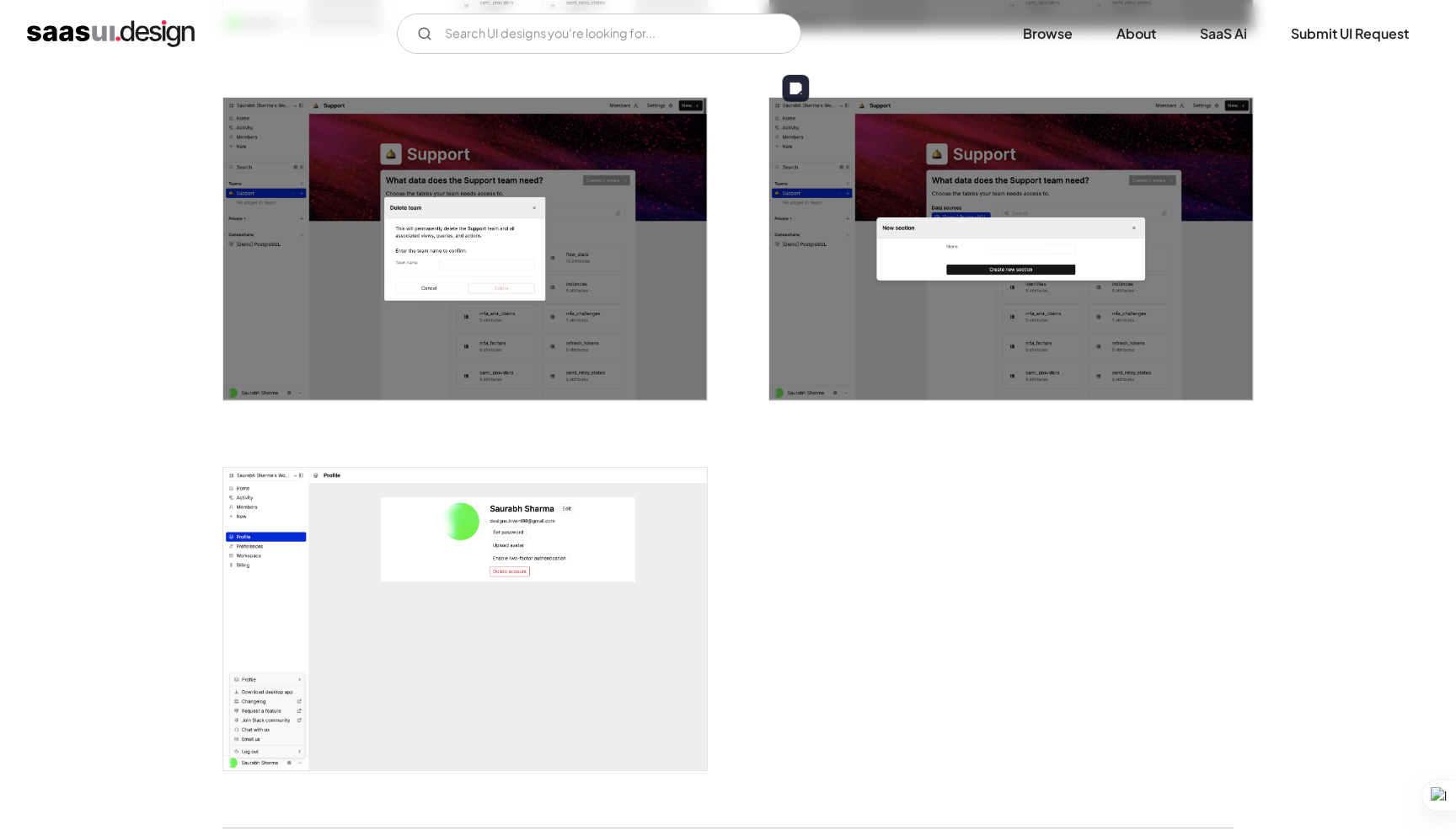
scroll to position [3796, 0]
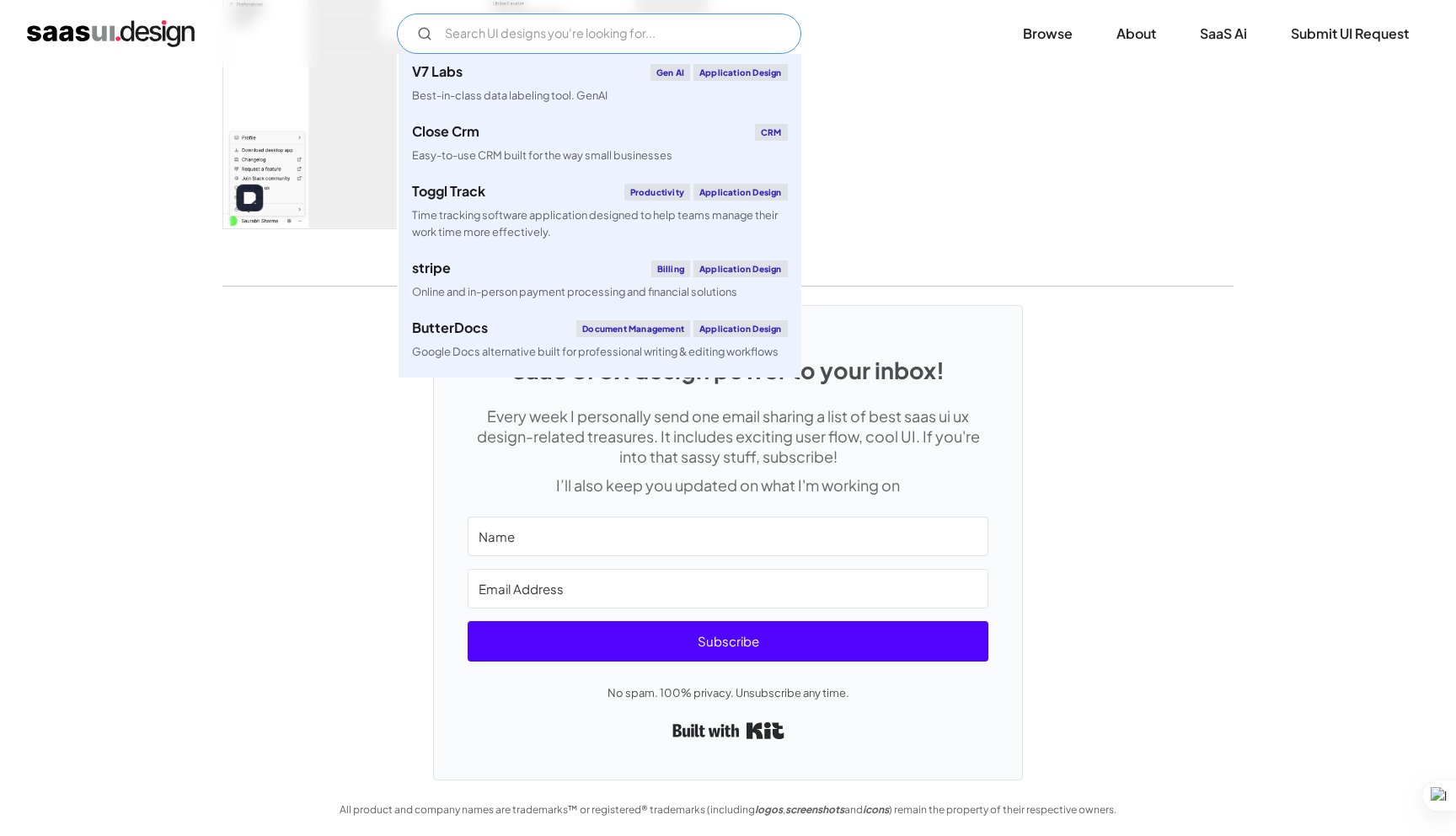
click at [468, 26] on input "Email Form" at bounding box center [599, 34] width 404 height 41
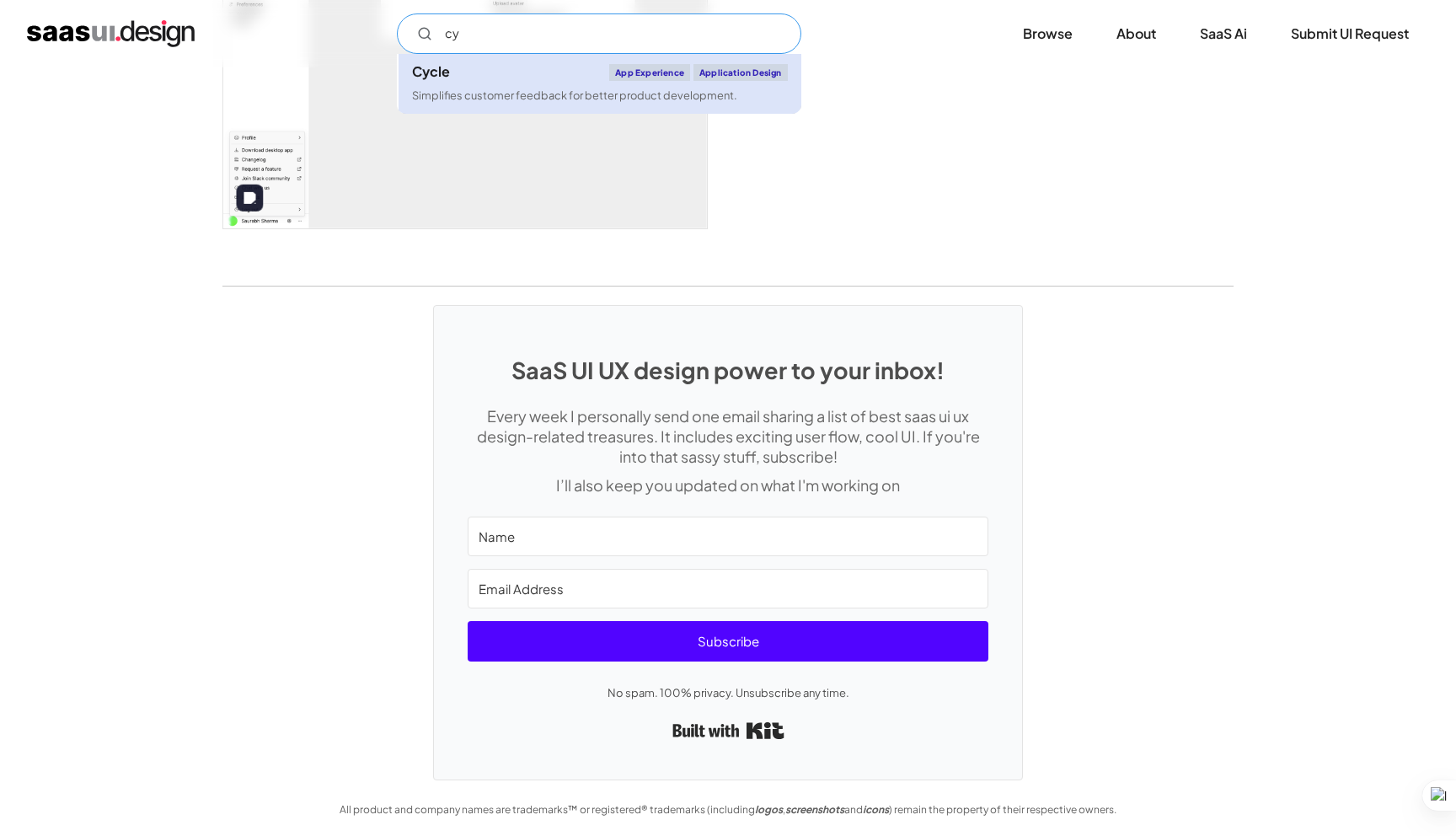
click at [459, 78] on div "Cycle App Experience Application Design" at bounding box center [600, 72] width 376 height 17
type input "cy"
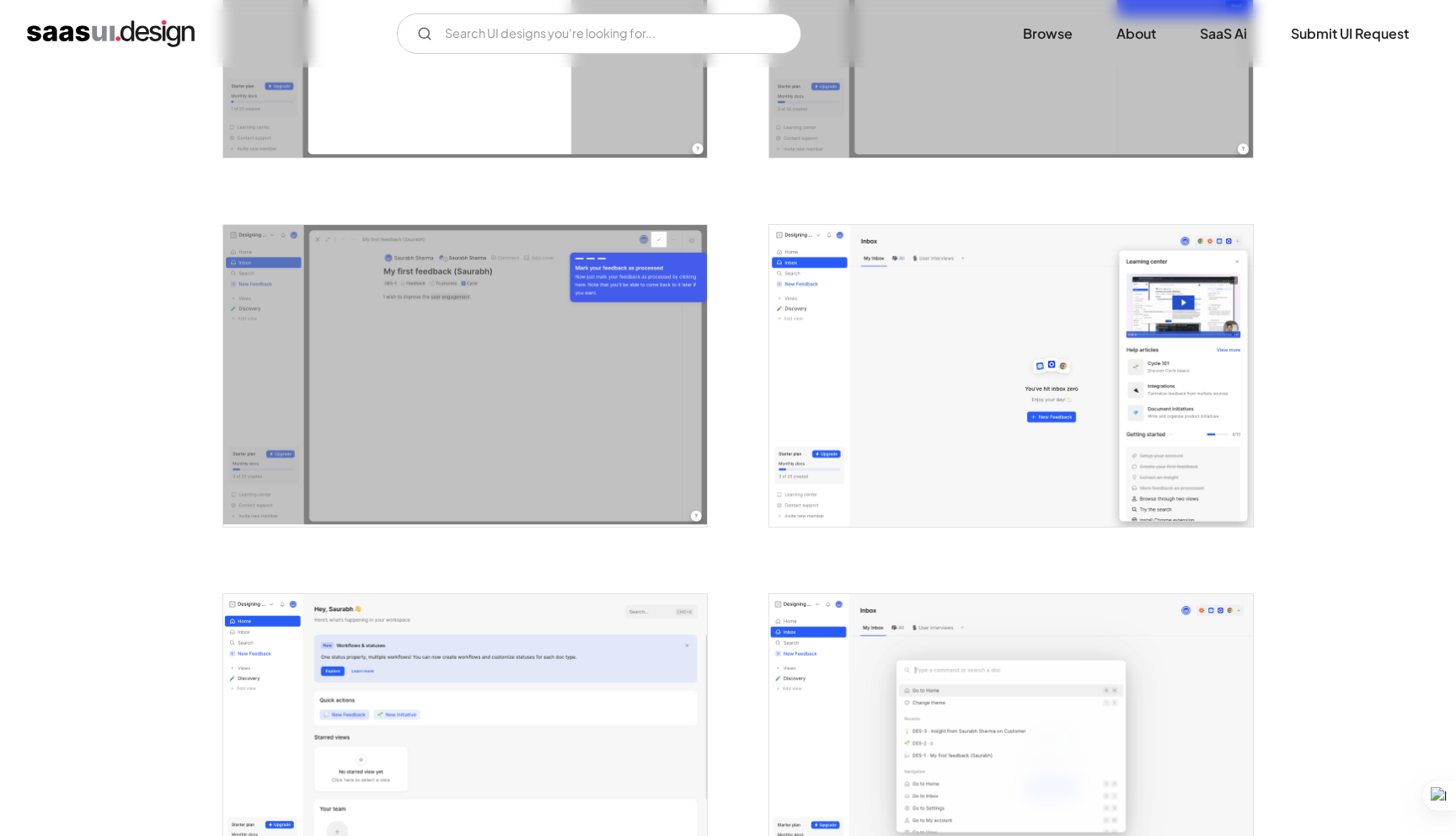
scroll to position [2768, 0]
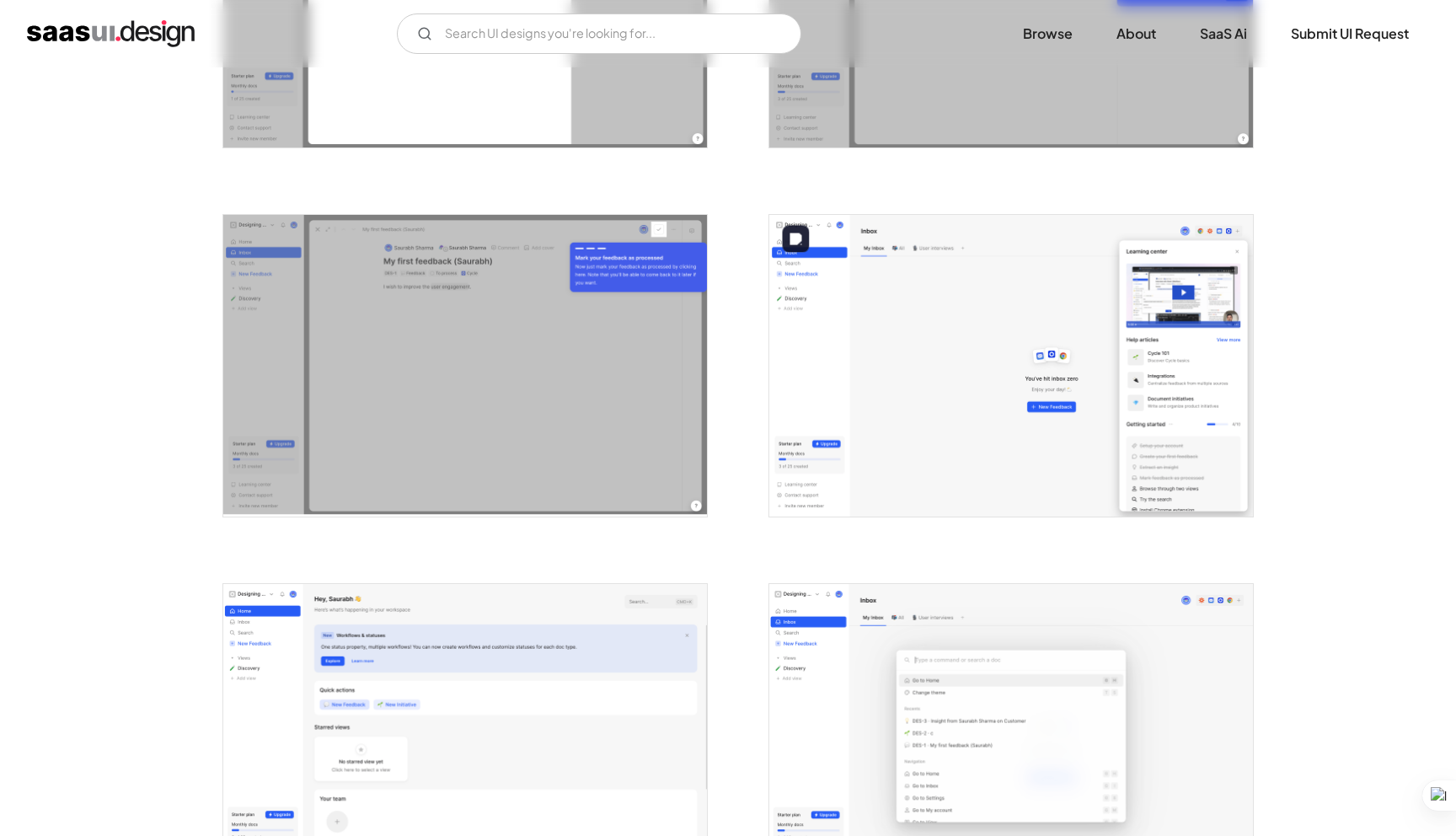
click at [1048, 387] on img "open lightbox" at bounding box center [1011, 366] width 484 height 303
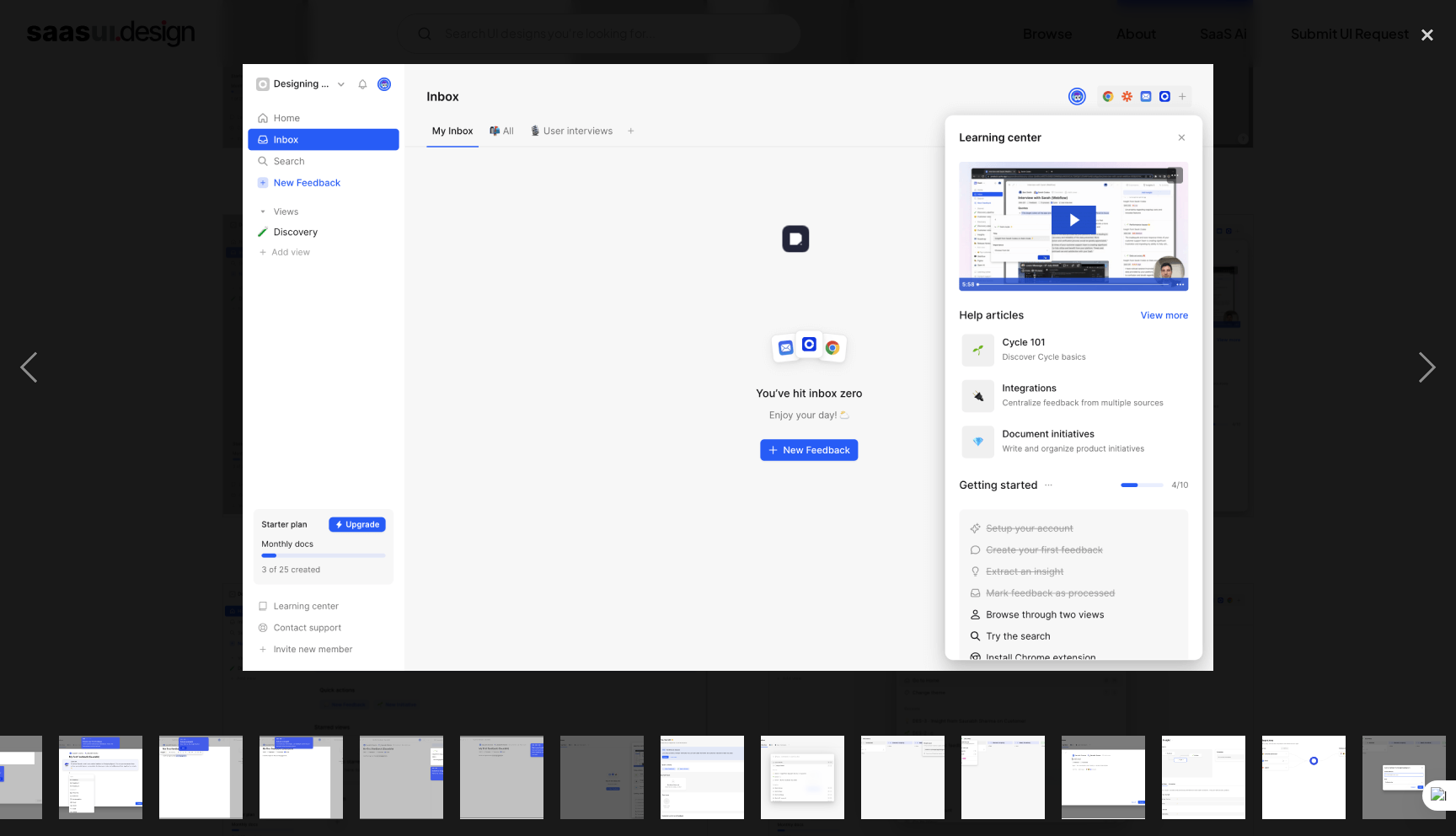
scroll to position [0, 967]
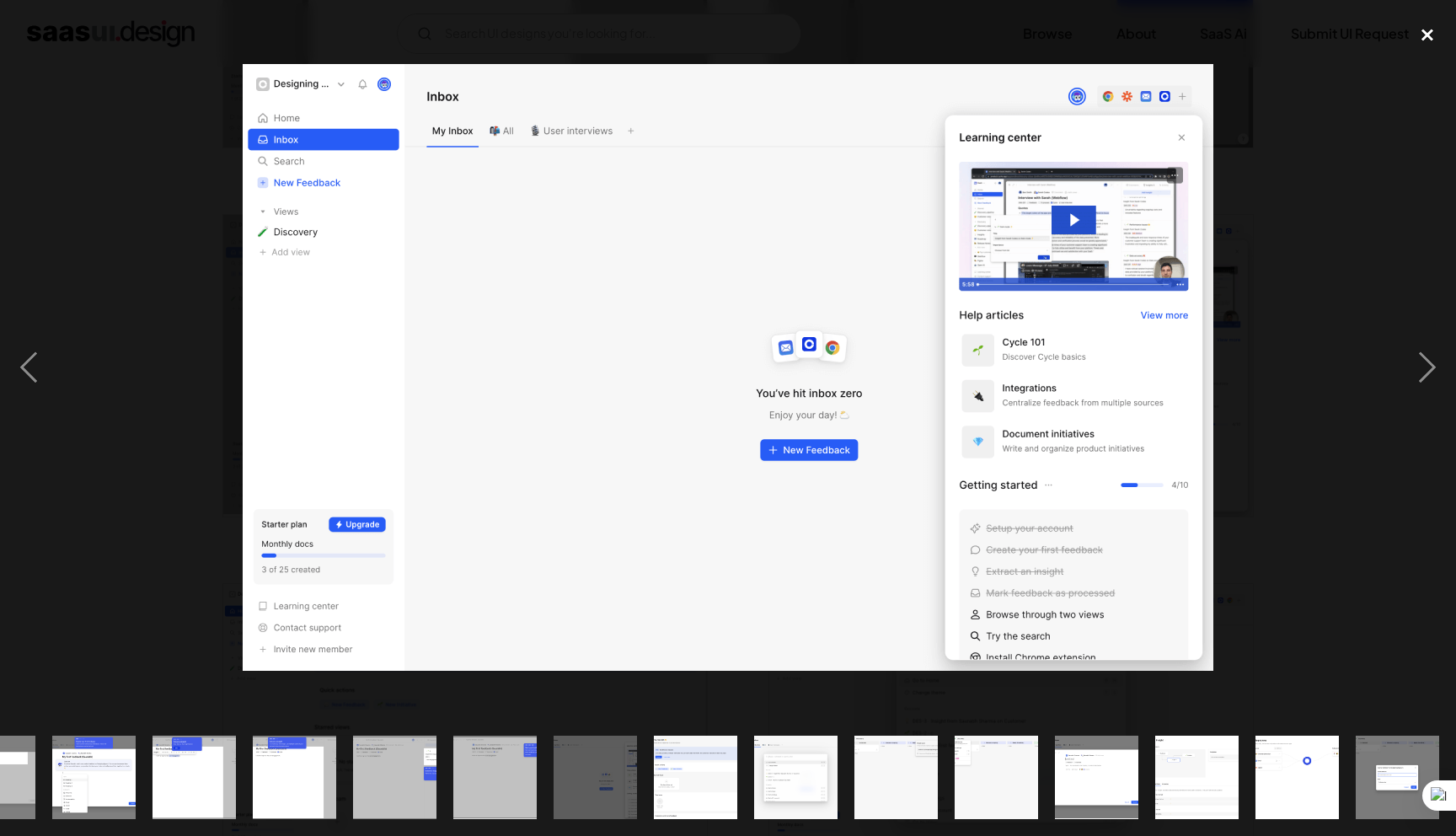
click at [1424, 35] on div "close lightbox" at bounding box center [1427, 35] width 57 height 37
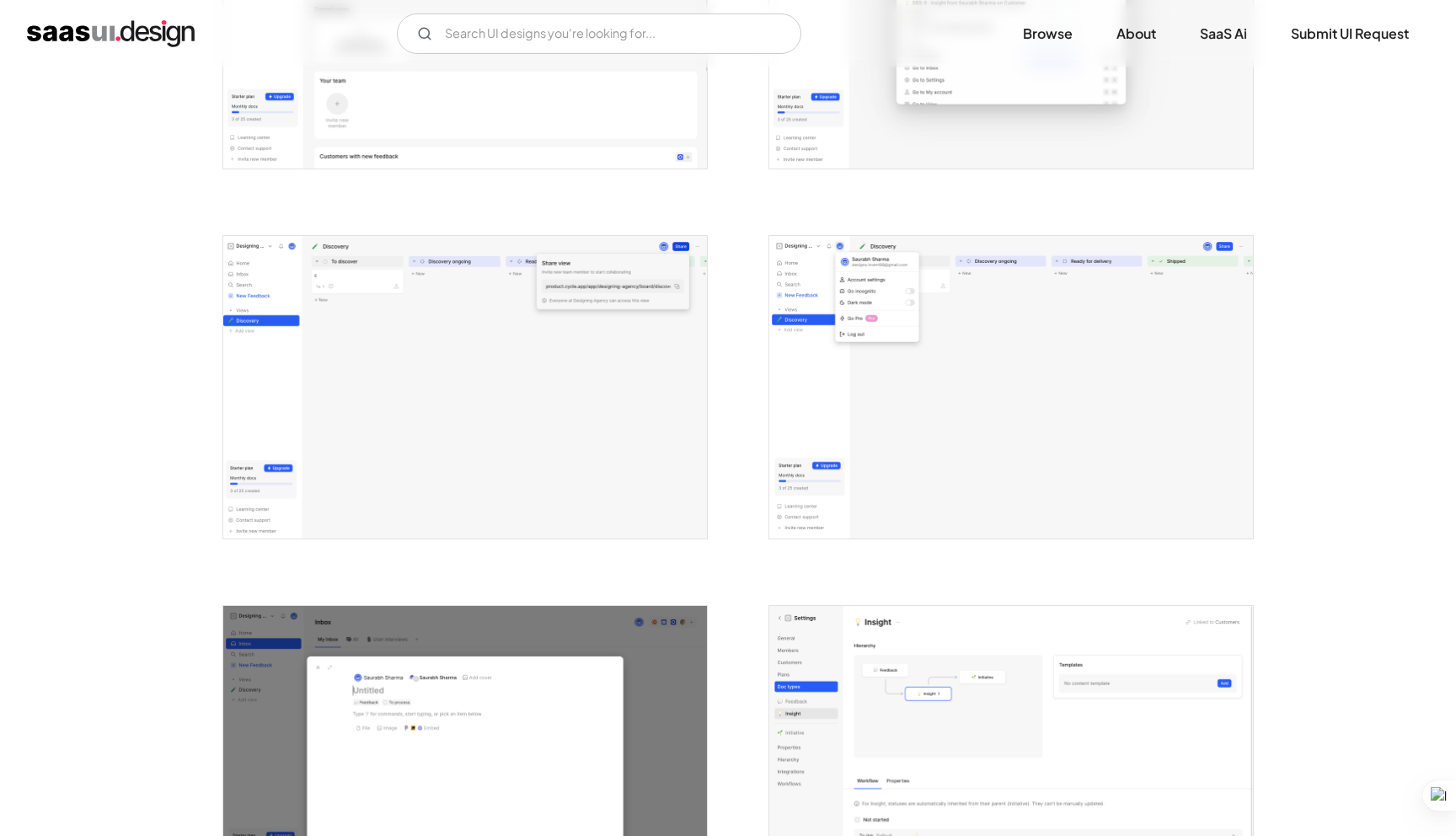
scroll to position [3370, 0]
